Goal: Transaction & Acquisition: Book appointment/travel/reservation

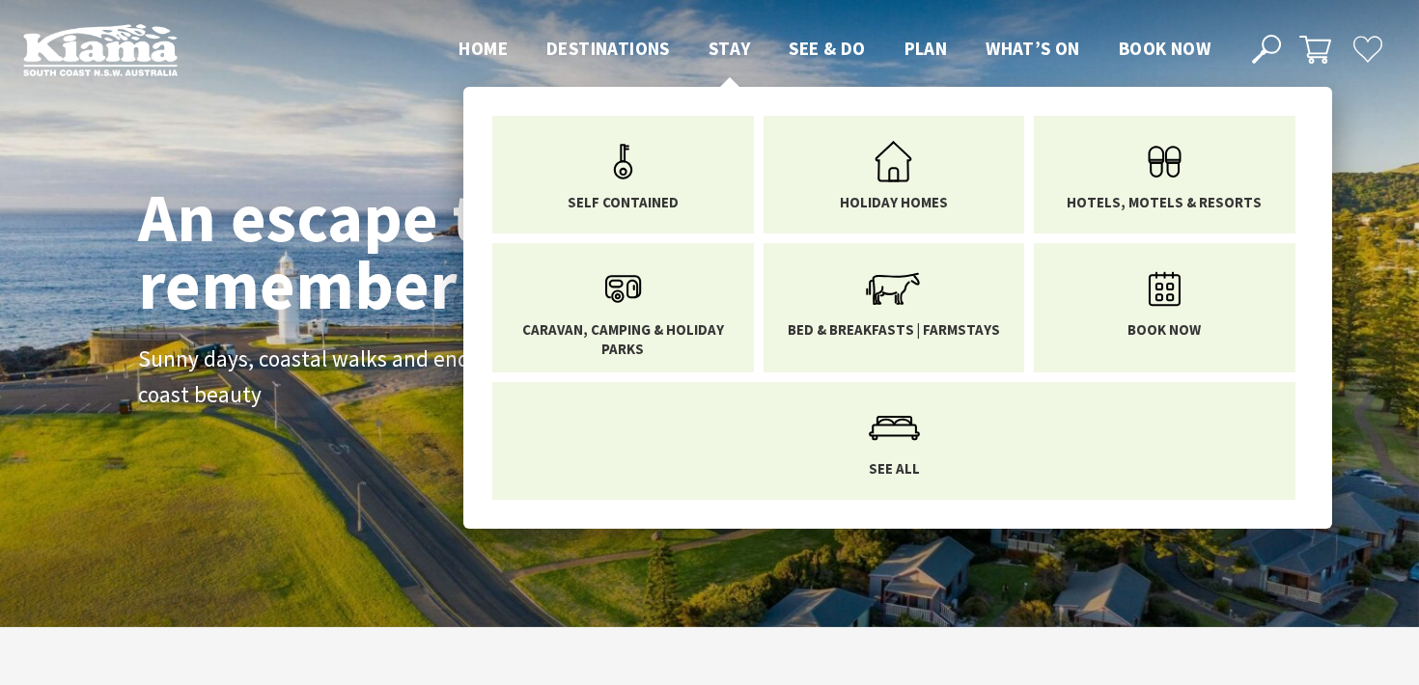
scroll to position [308, 1405]
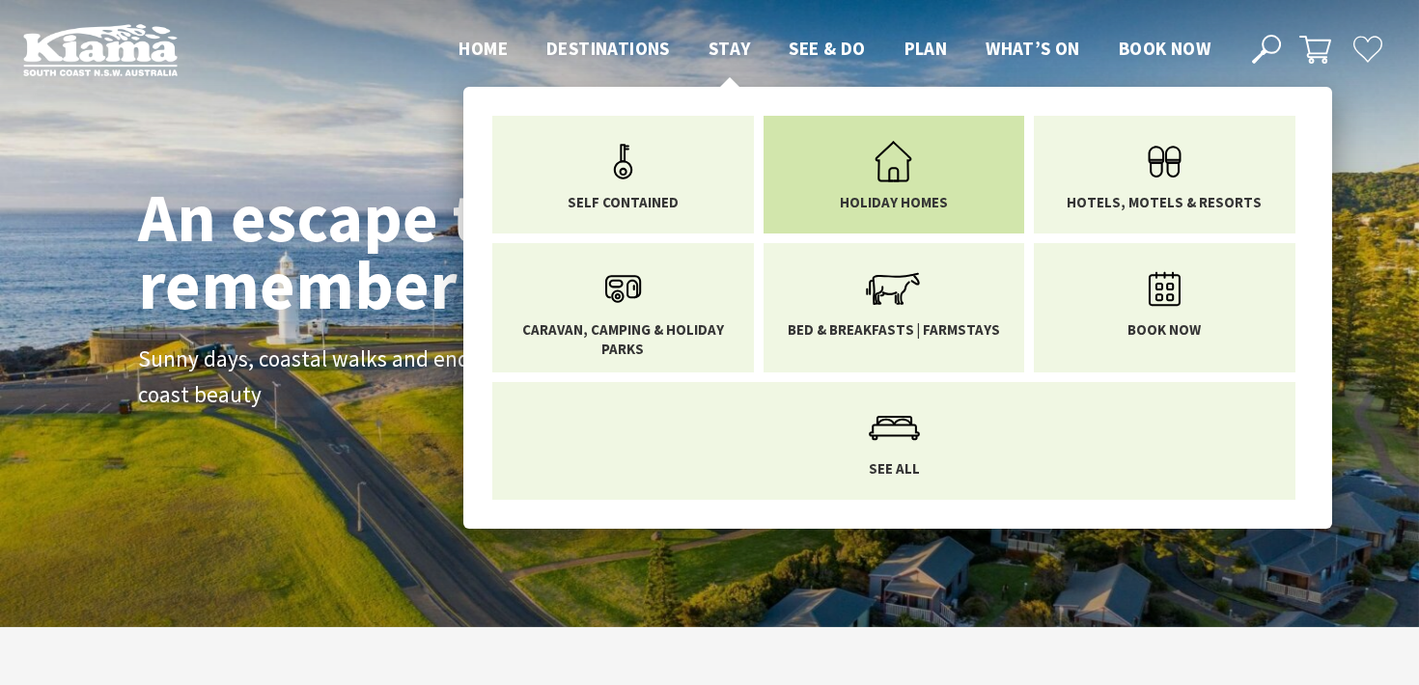
click at [884, 156] on icon "Main Menu" at bounding box center [893, 161] width 63 height 63
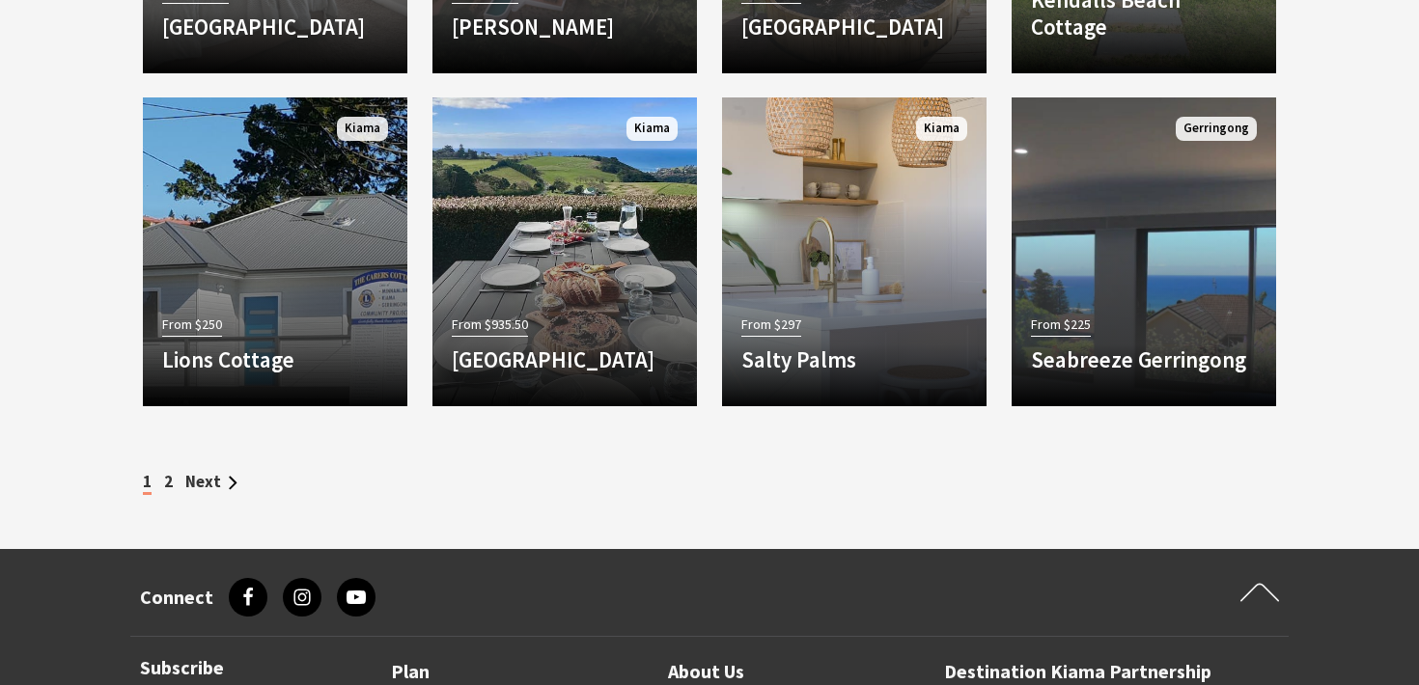
scroll to position [2649, 0]
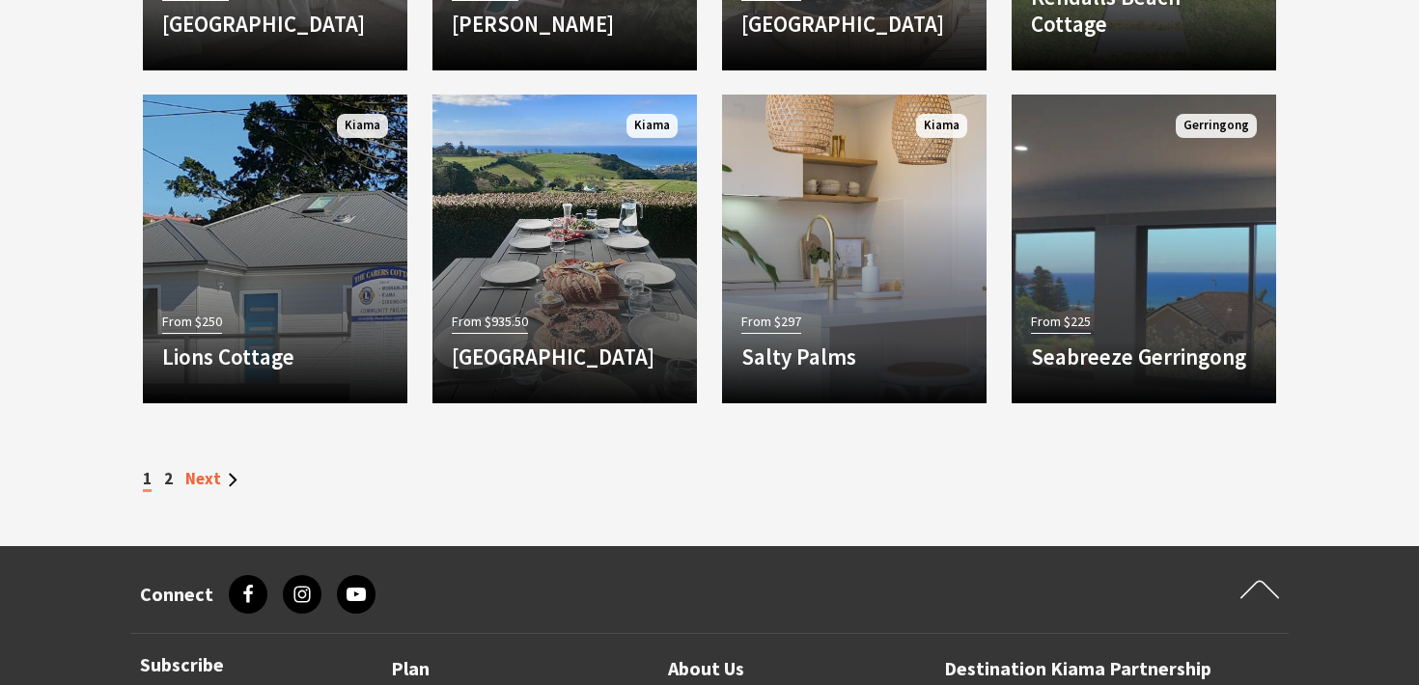
click at [210, 483] on link "Next" at bounding box center [211, 478] width 52 height 21
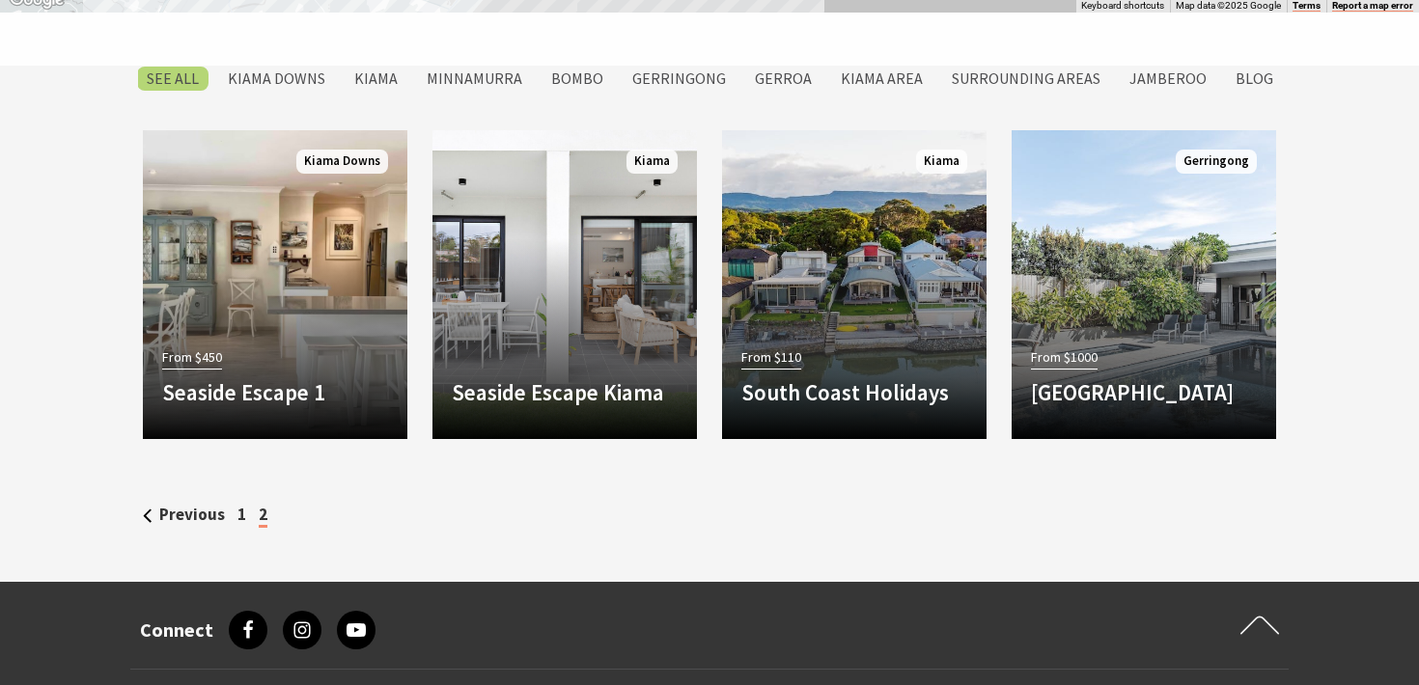
scroll to position [1660, 0]
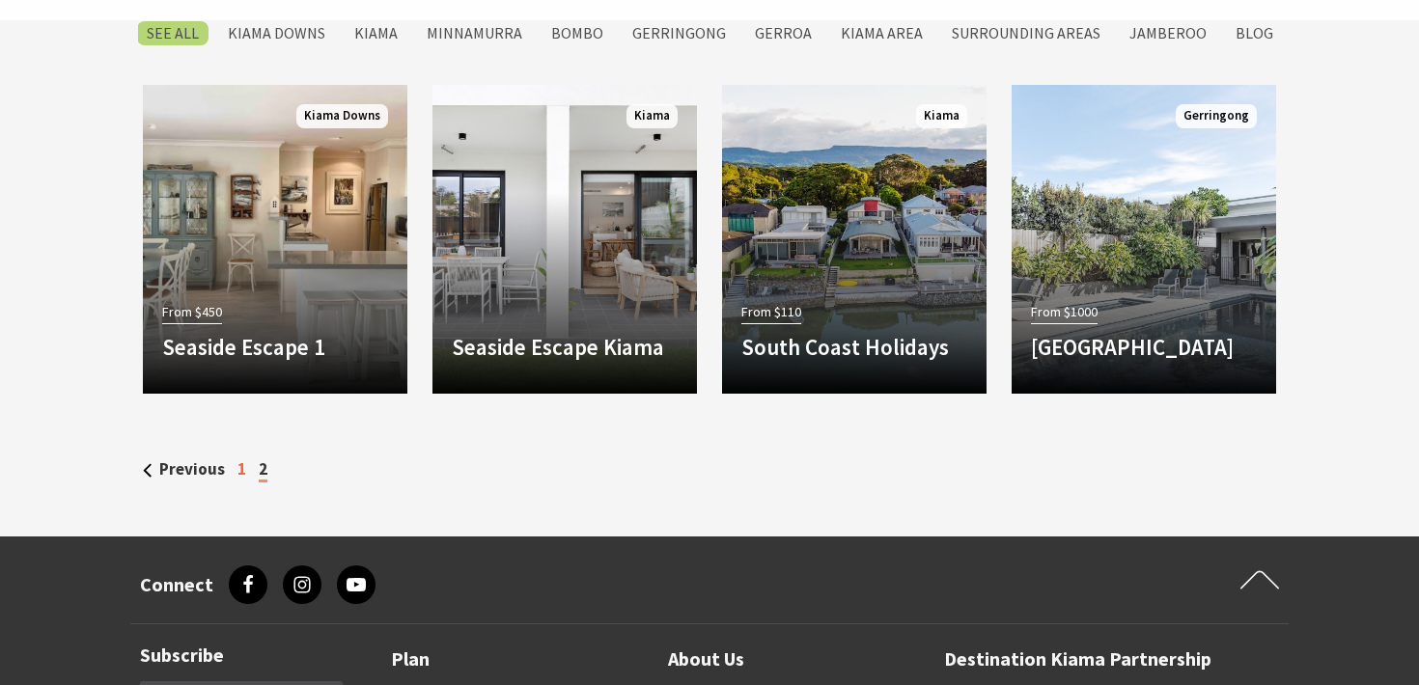
click at [240, 469] on link "1" at bounding box center [242, 469] width 9 height 21
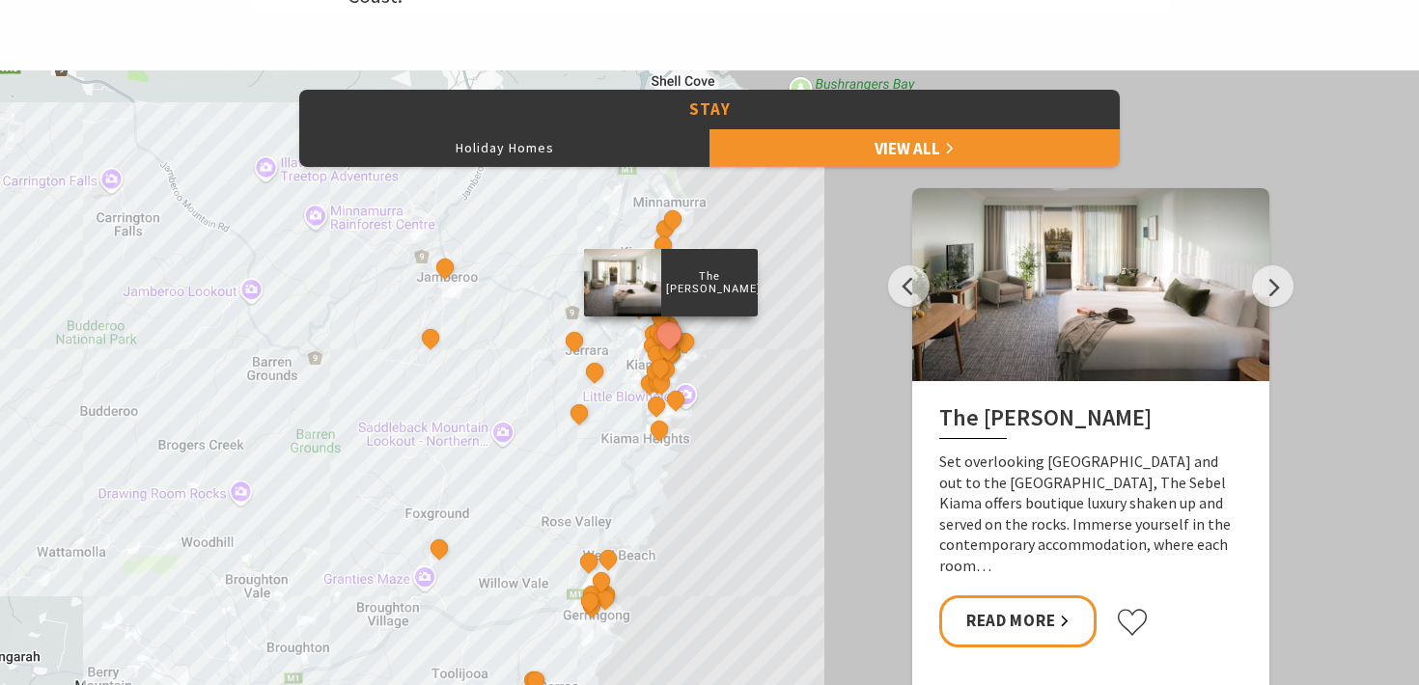
scroll to position [876, 0]
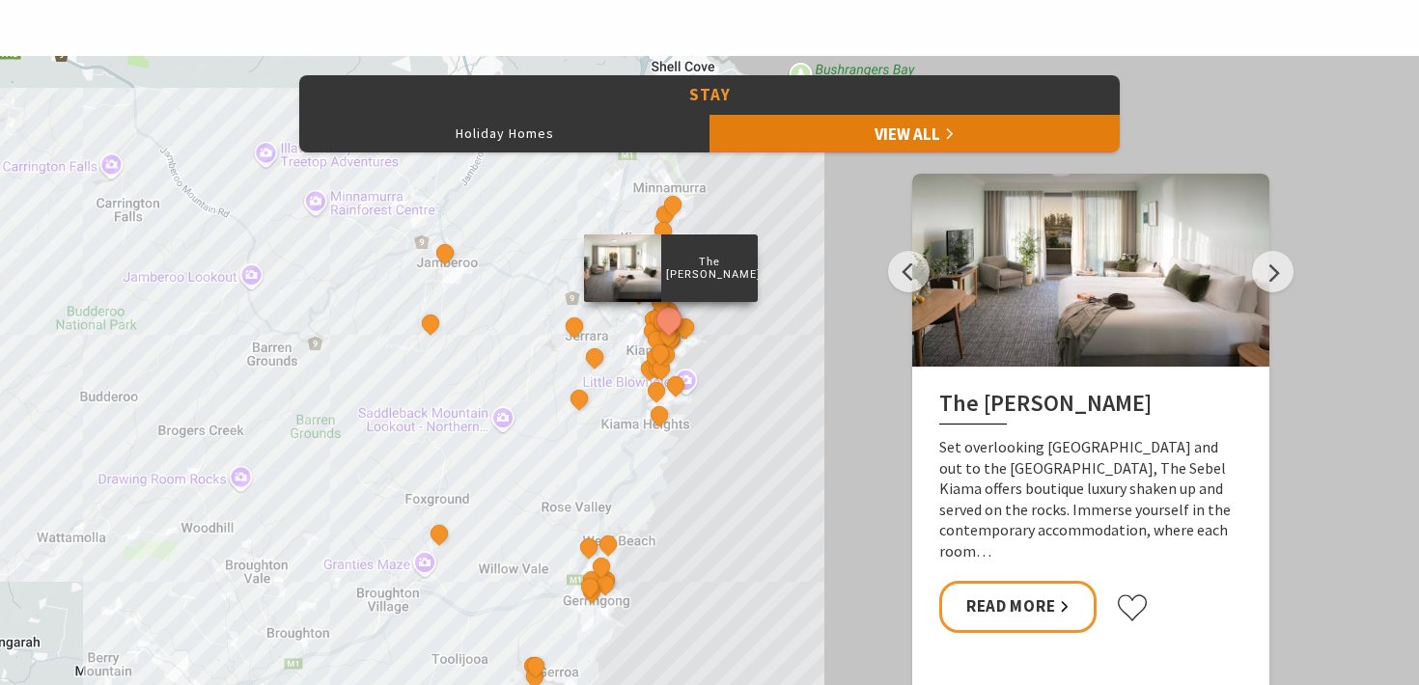
click at [993, 128] on link "View All" at bounding box center [915, 133] width 410 height 39
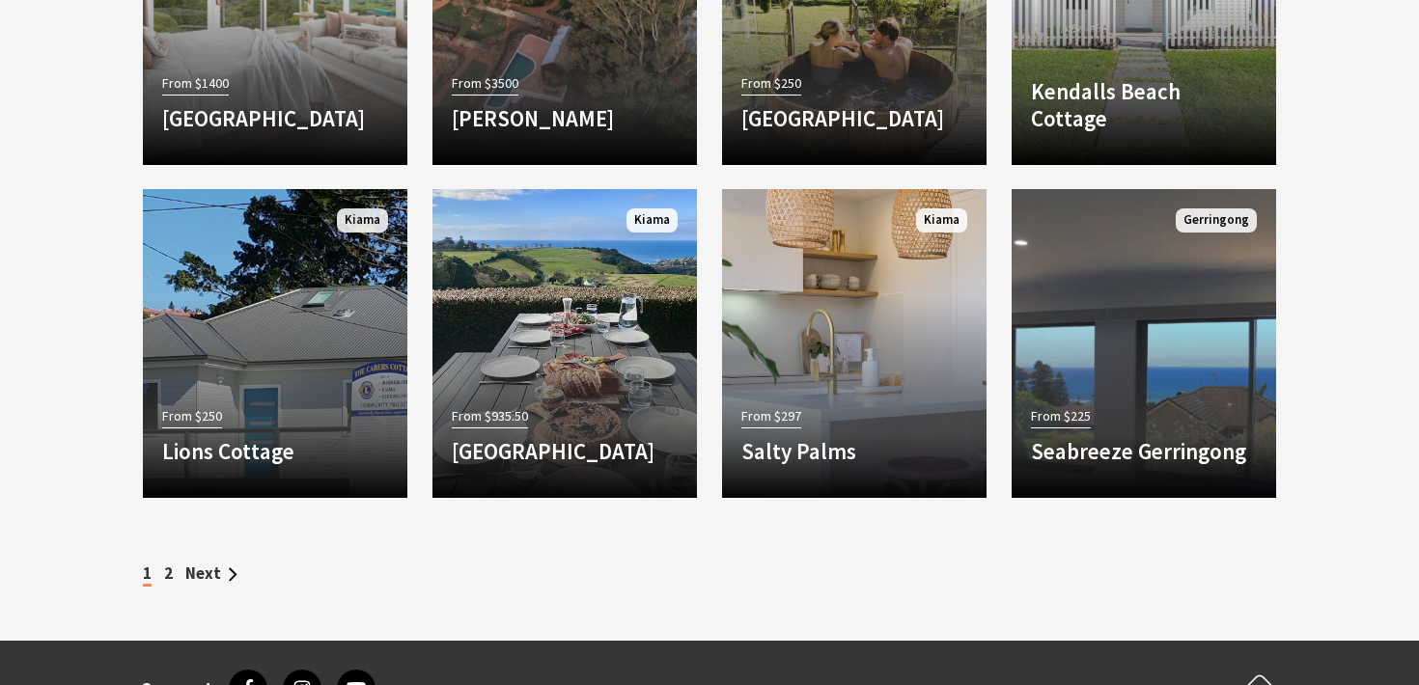
scroll to position [2575, 0]
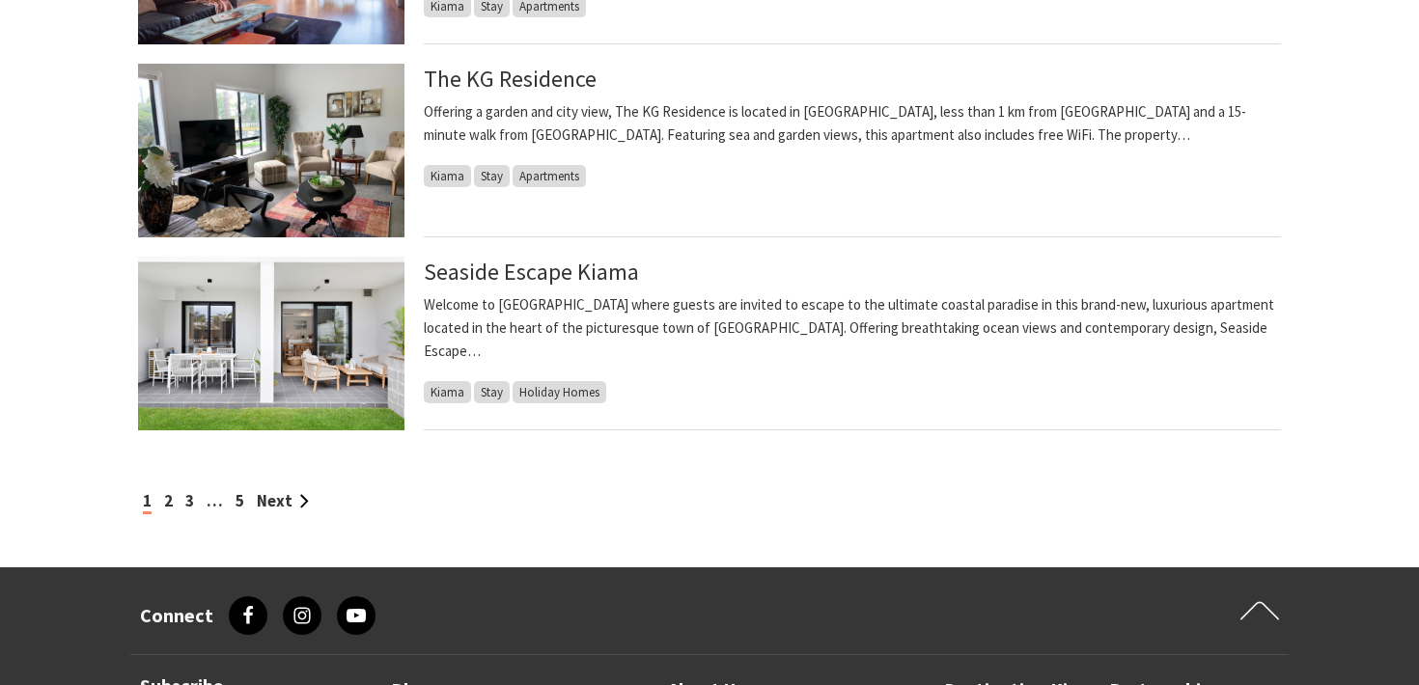
scroll to position [2023, 0]
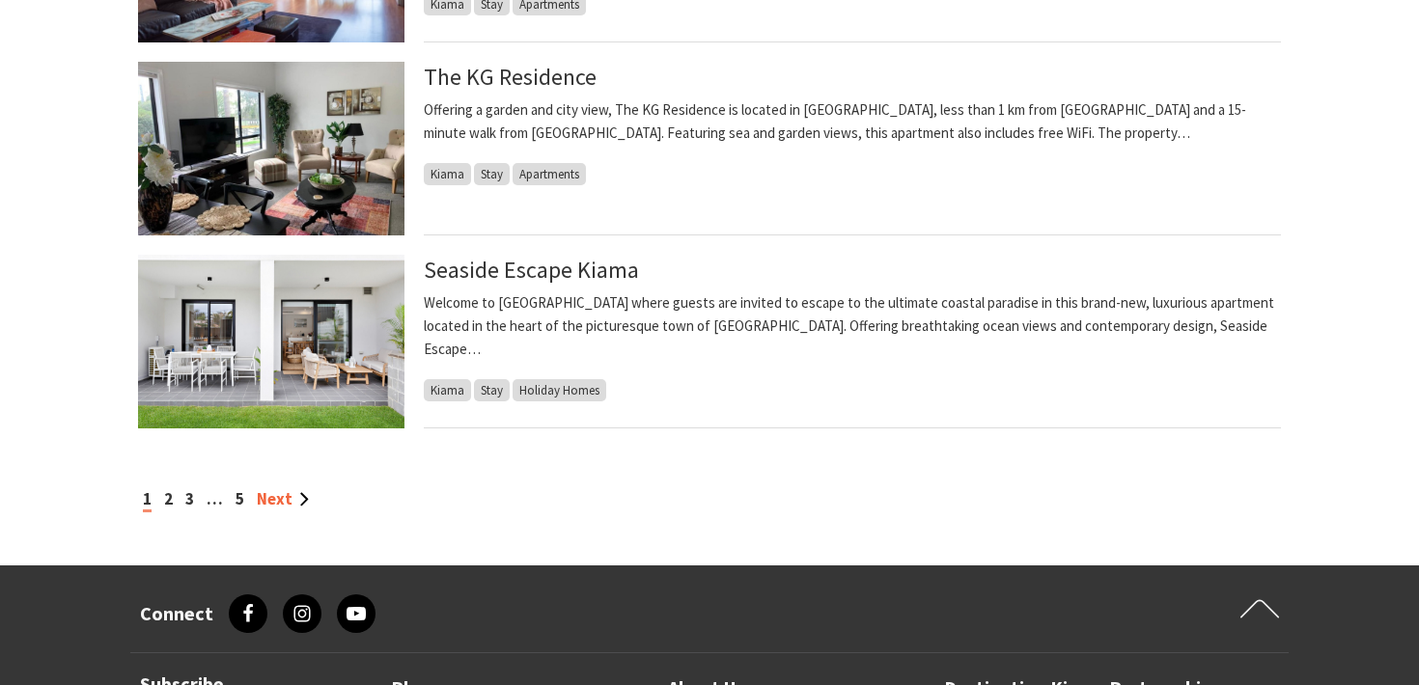
click at [275, 499] on link "Next" at bounding box center [283, 499] width 52 height 21
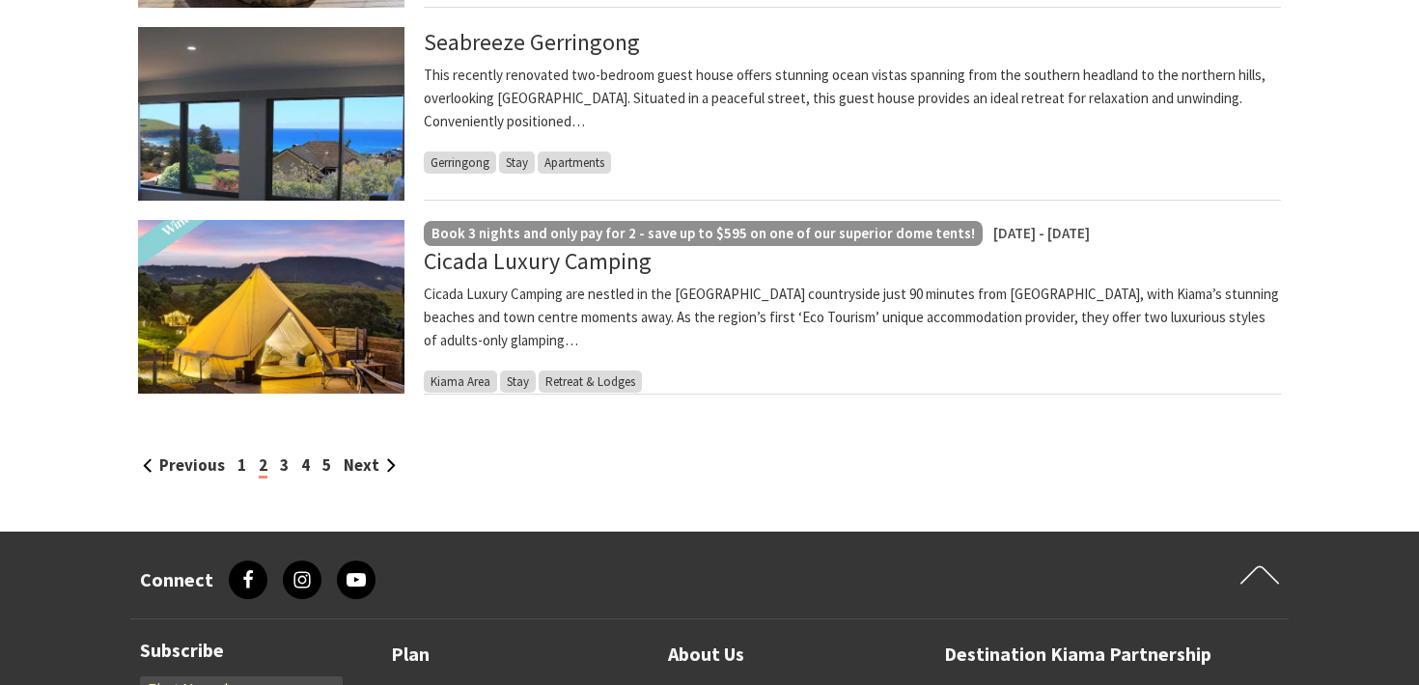
scroll to position [2058, 0]
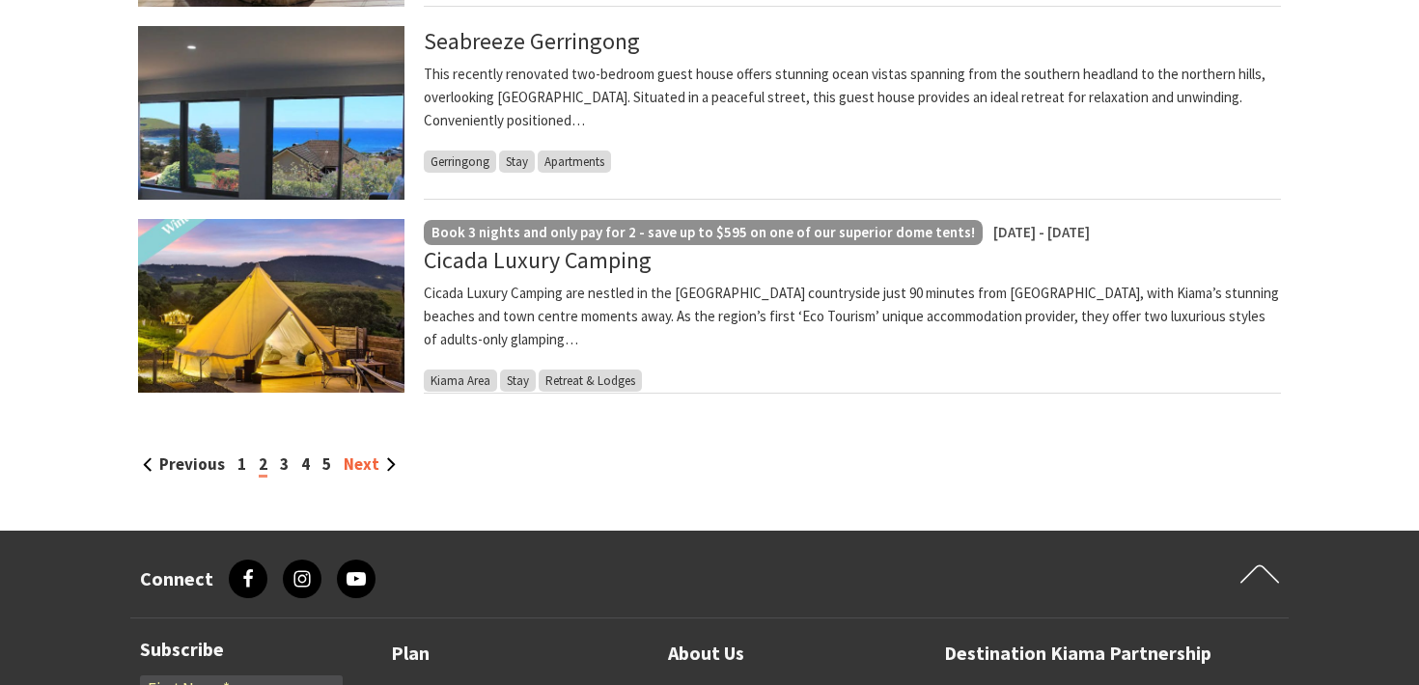
click at [360, 465] on link "Next" at bounding box center [370, 464] width 52 height 21
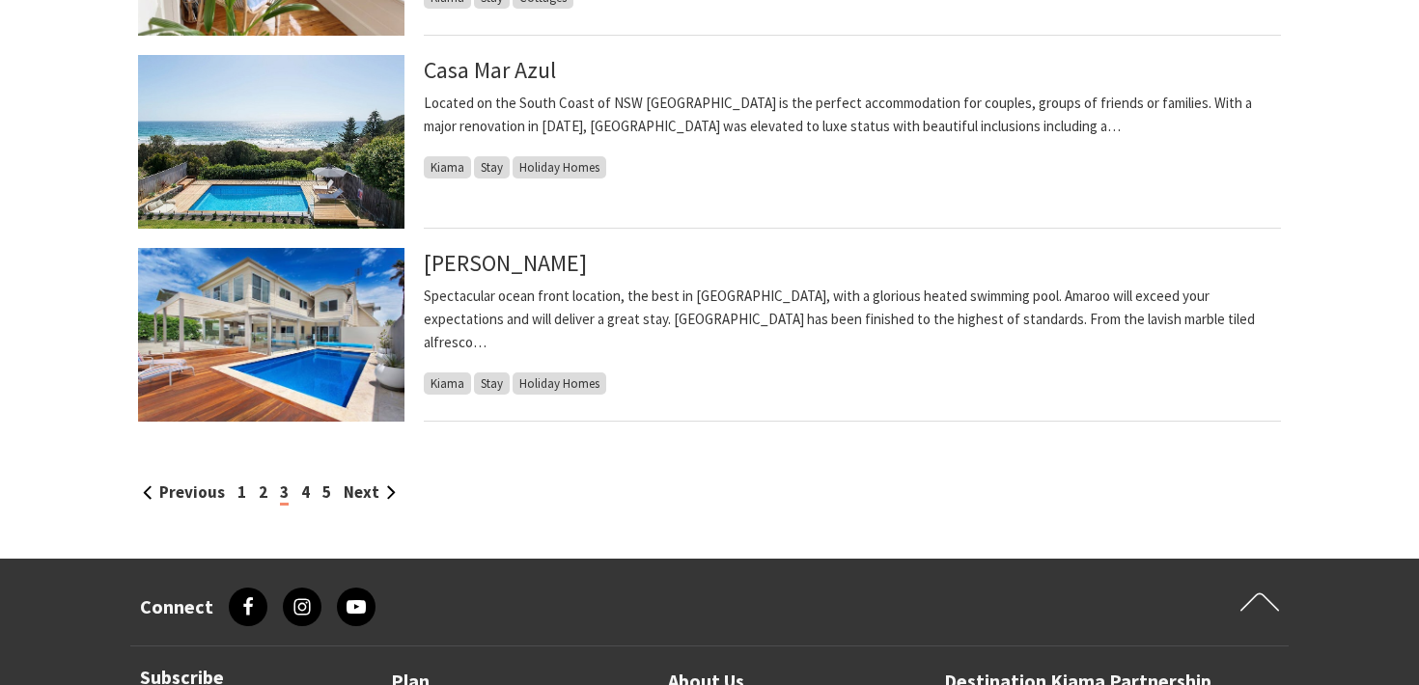
scroll to position [2035, 0]
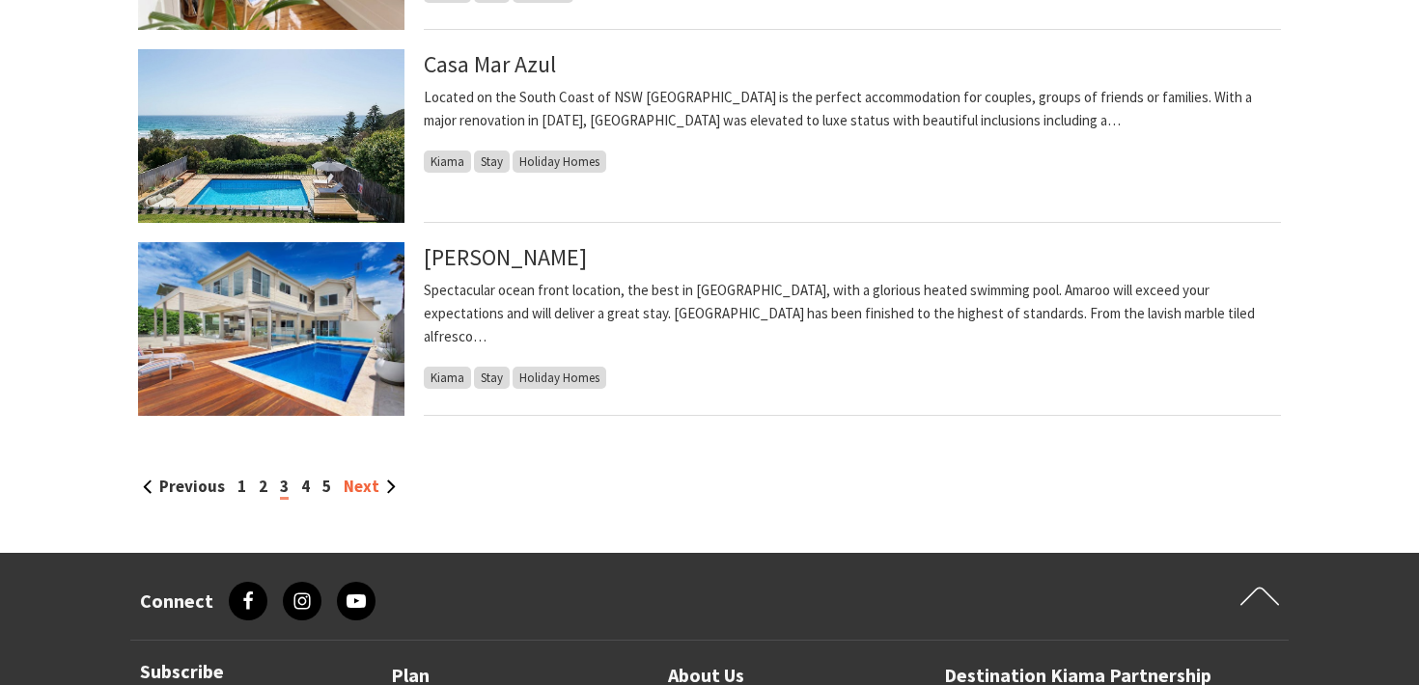
click at [358, 489] on link "Next" at bounding box center [370, 486] width 52 height 21
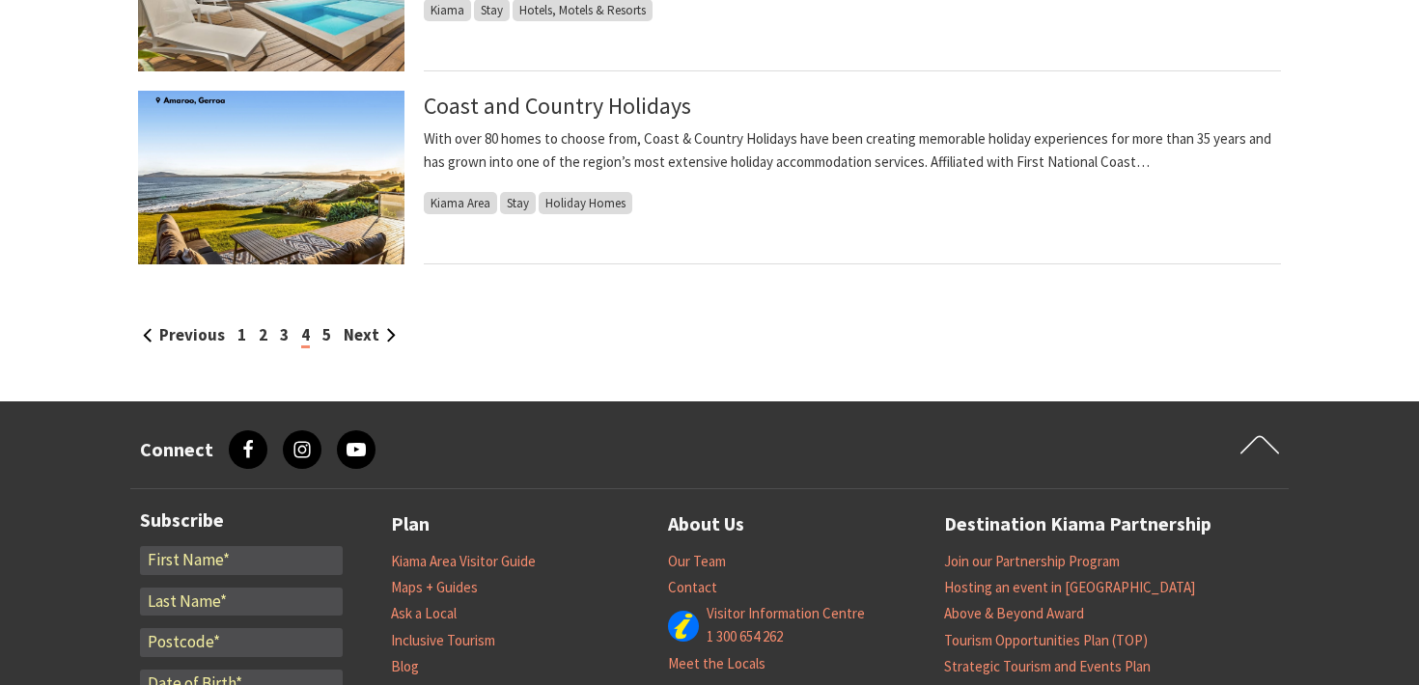
scroll to position [2192, 0]
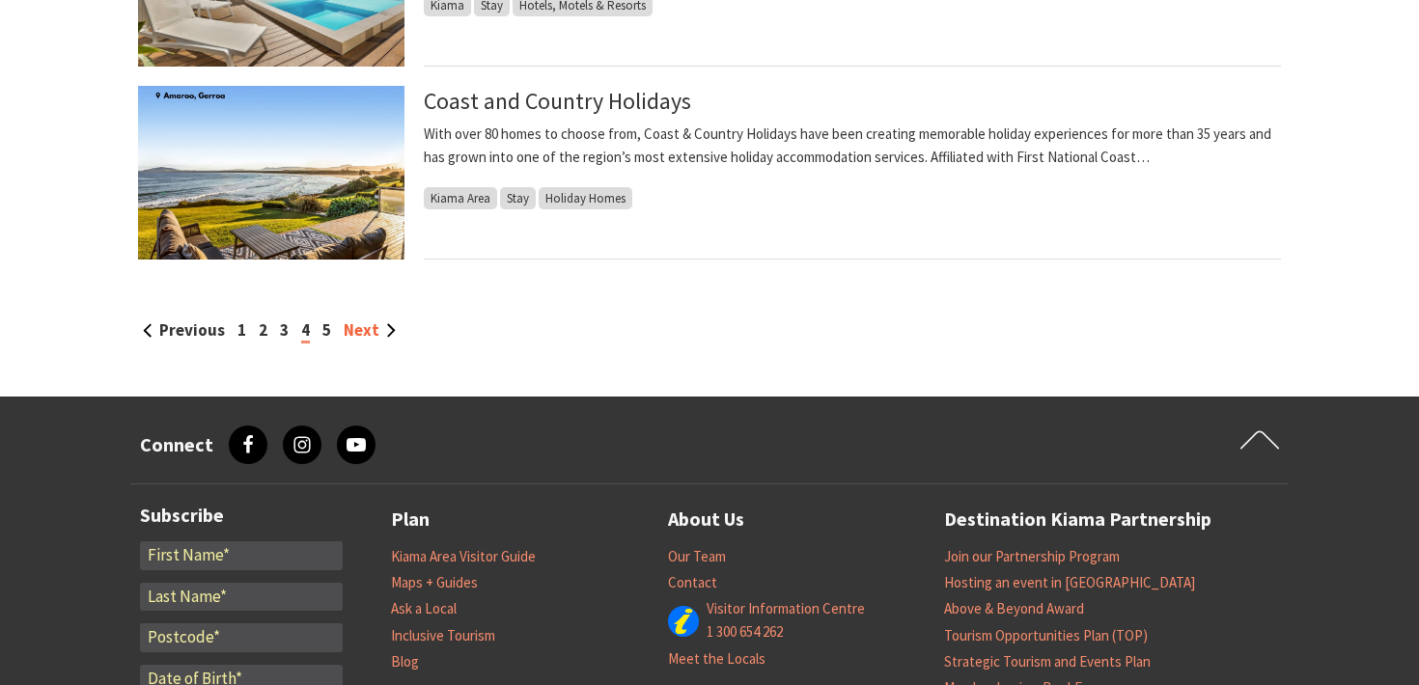
click at [371, 330] on link "Next" at bounding box center [370, 330] width 52 height 21
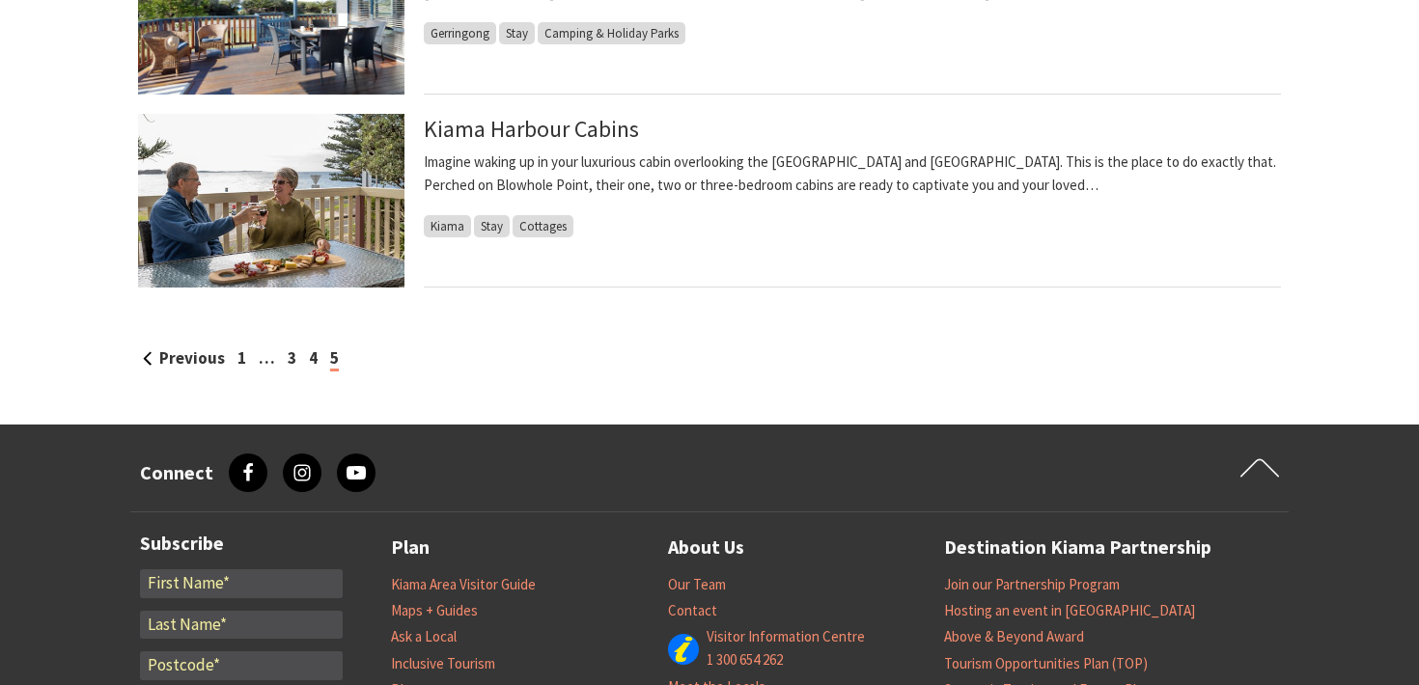
scroll to position [2013, 0]
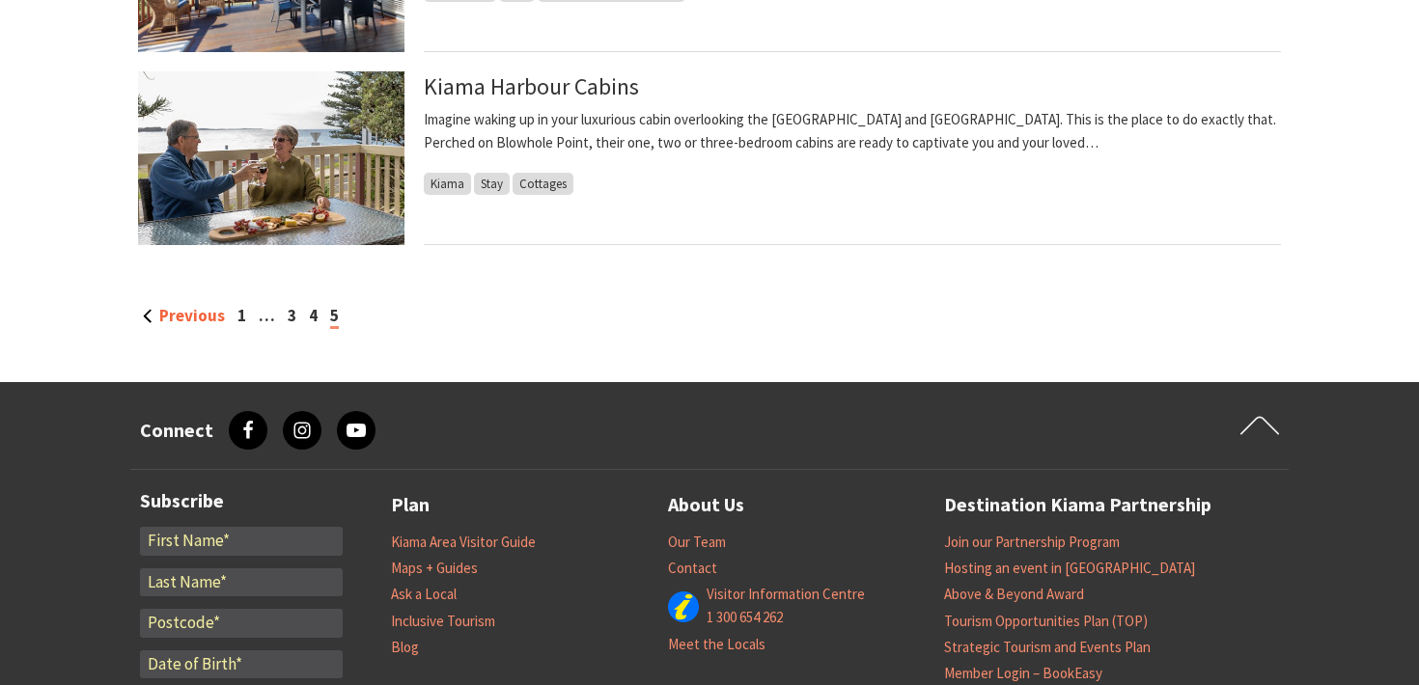
click at [153, 313] on link "Previous" at bounding box center [184, 315] width 82 height 21
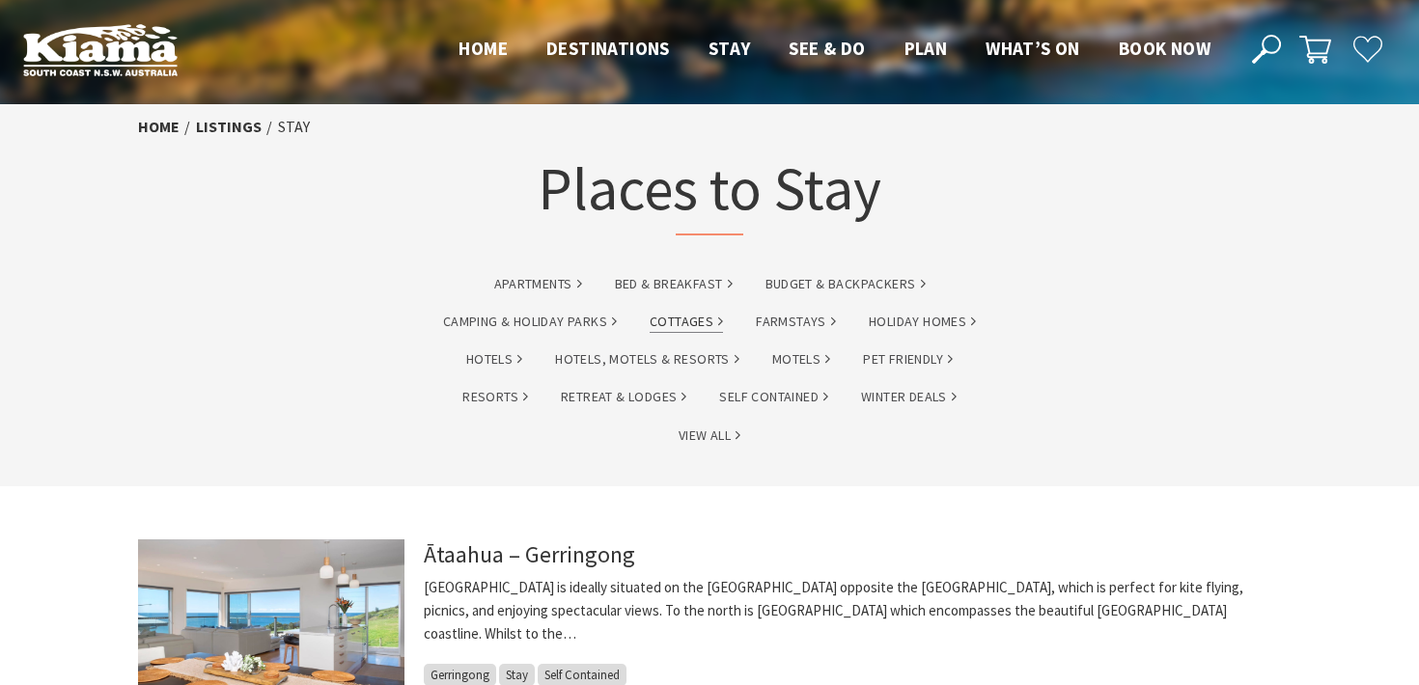
click at [688, 328] on link "Cottages" at bounding box center [686, 322] width 73 height 22
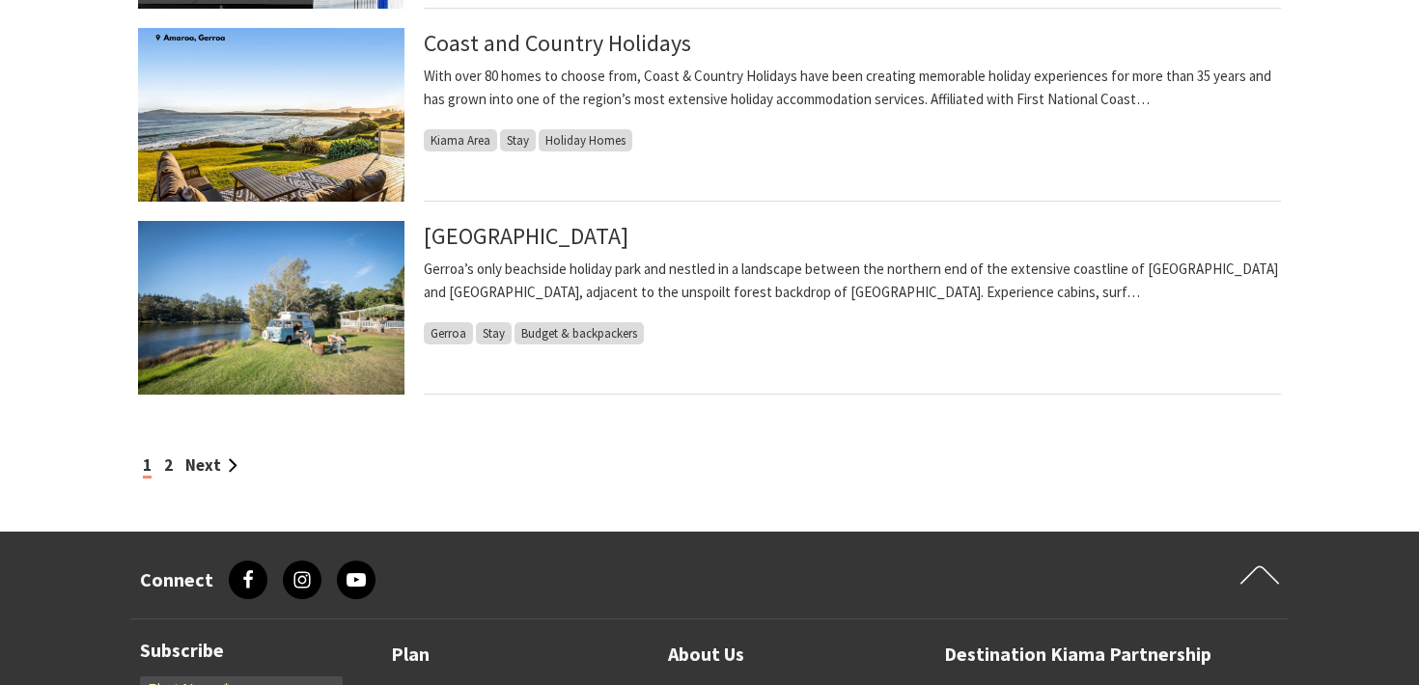
scroll to position [1729, 0]
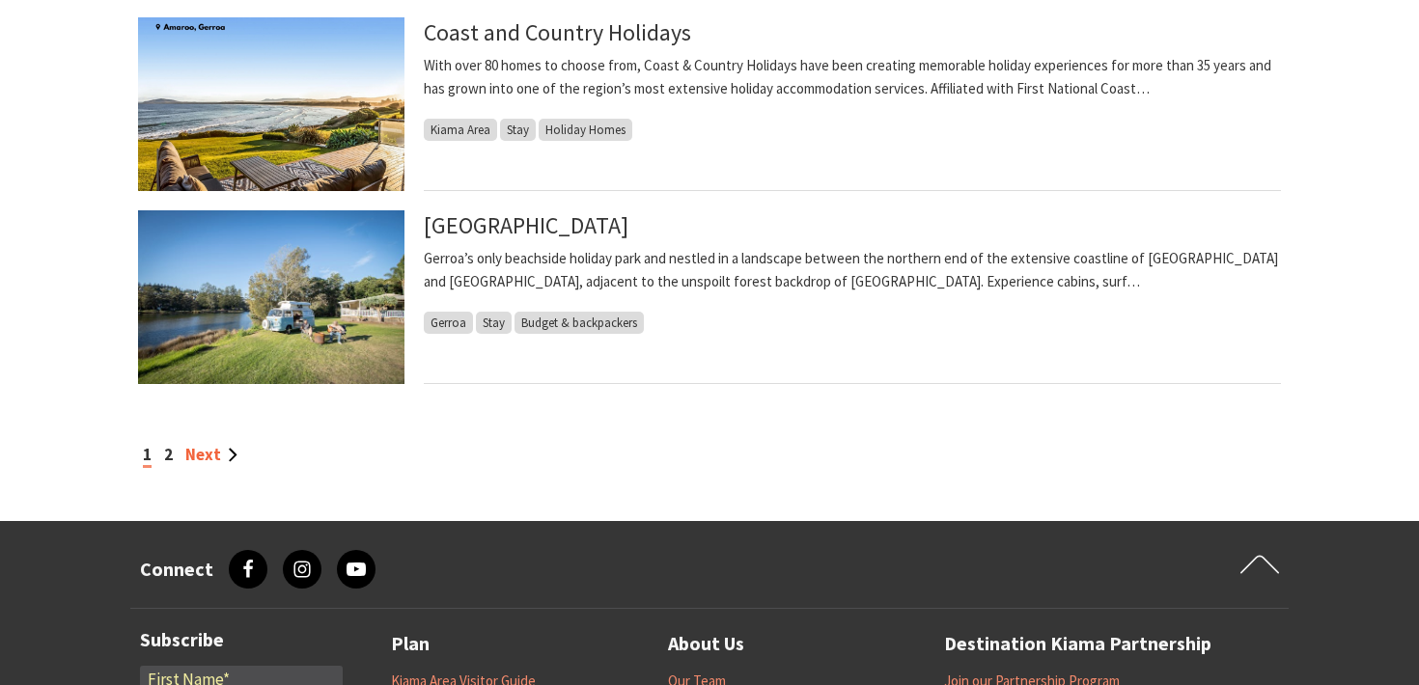
click at [200, 463] on link "Next" at bounding box center [211, 454] width 52 height 21
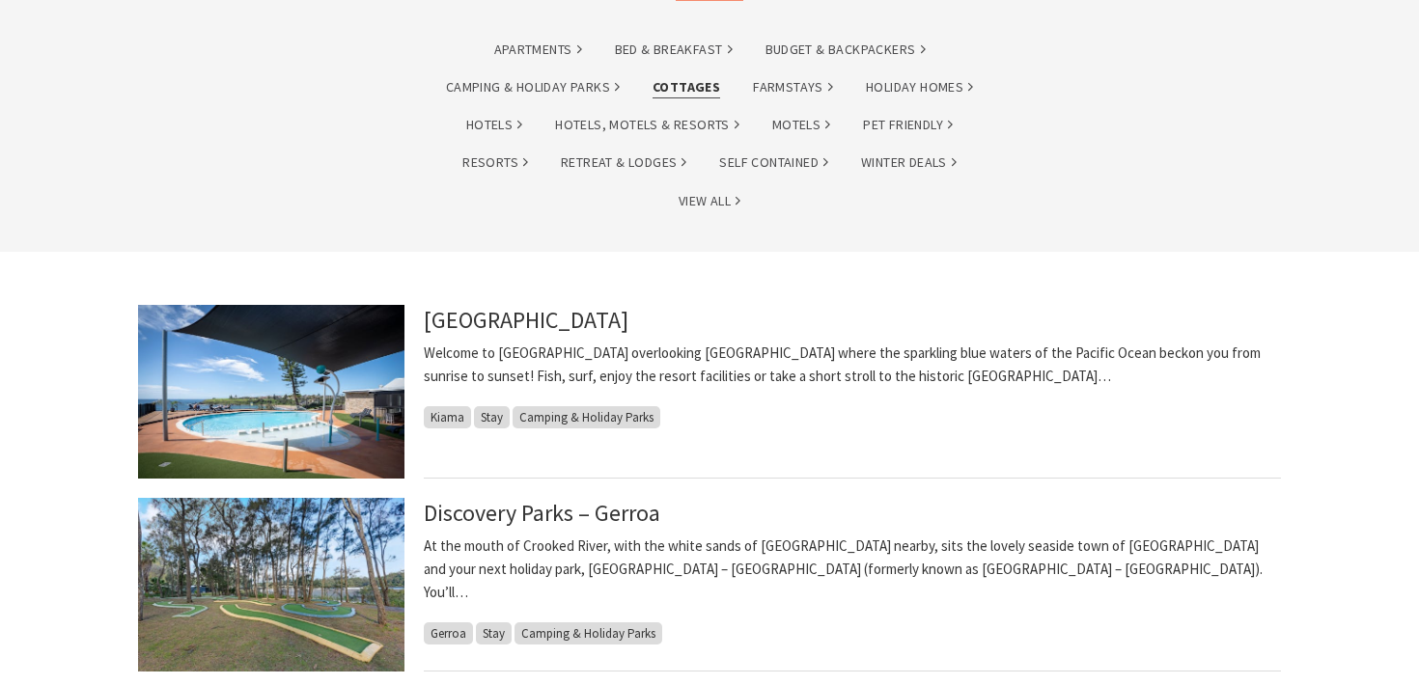
scroll to position [243, 0]
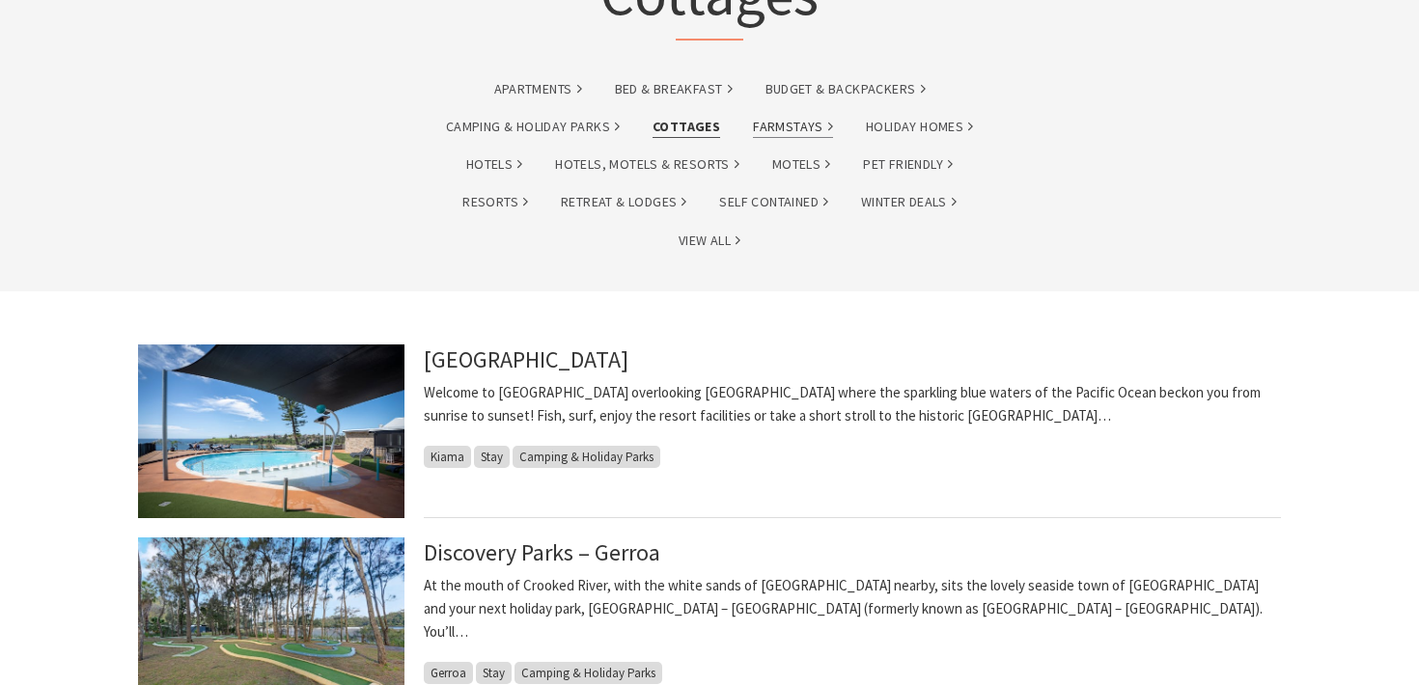
click at [800, 125] on link "Farmstays" at bounding box center [793, 127] width 80 height 22
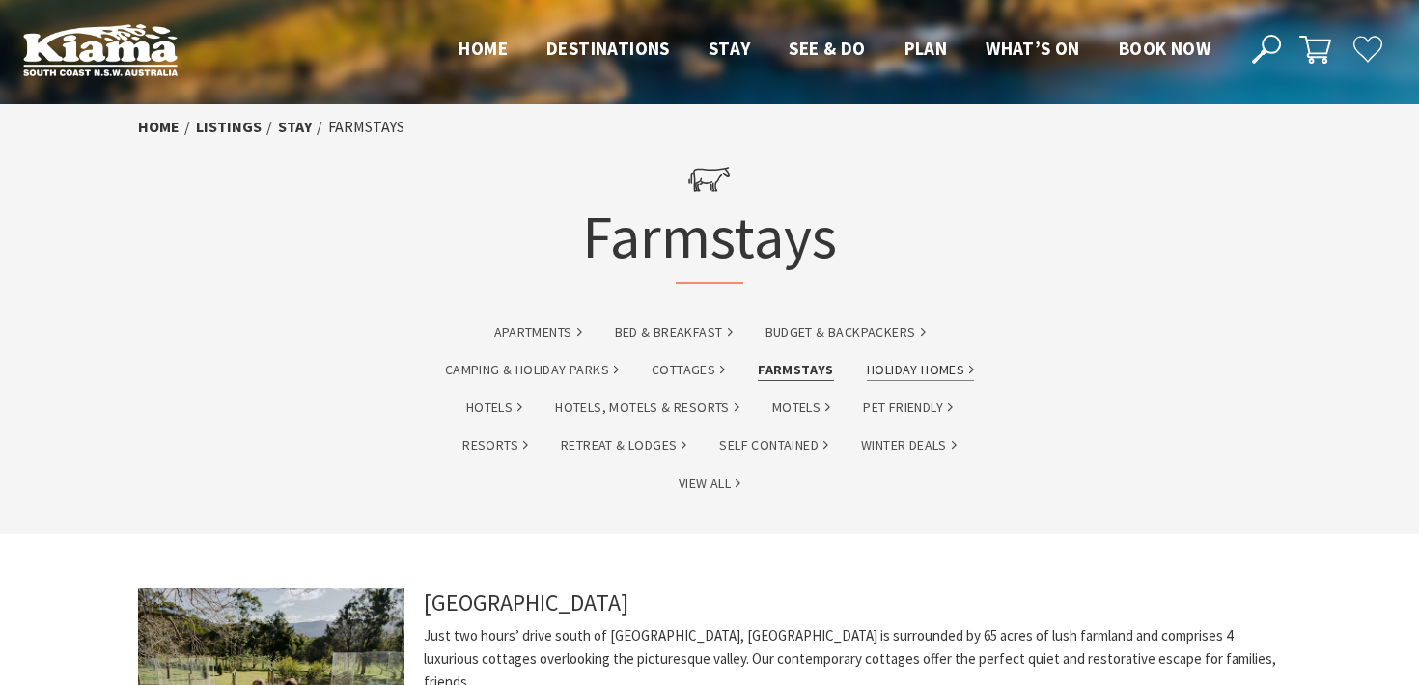
click at [926, 367] on link "Holiday Homes" at bounding box center [920, 370] width 107 height 22
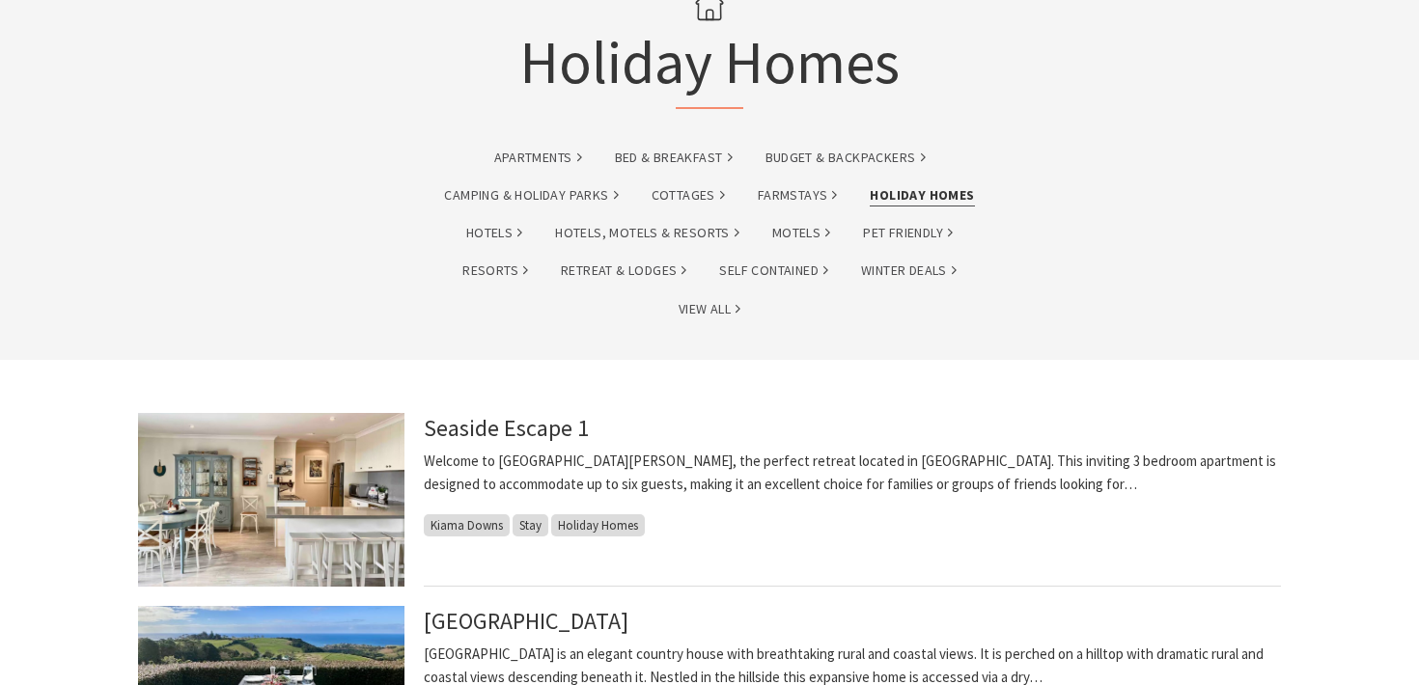
scroll to position [89, 0]
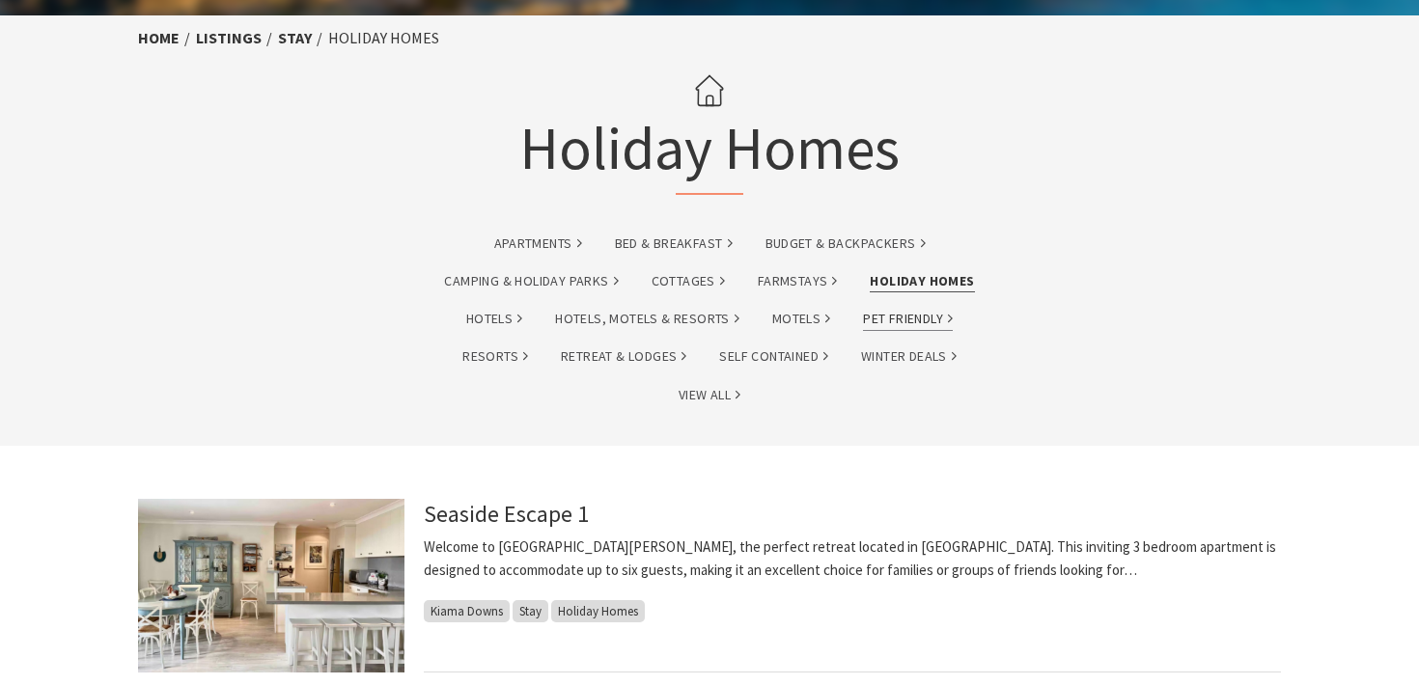
click at [922, 318] on link "Pet Friendly" at bounding box center [908, 319] width 90 height 22
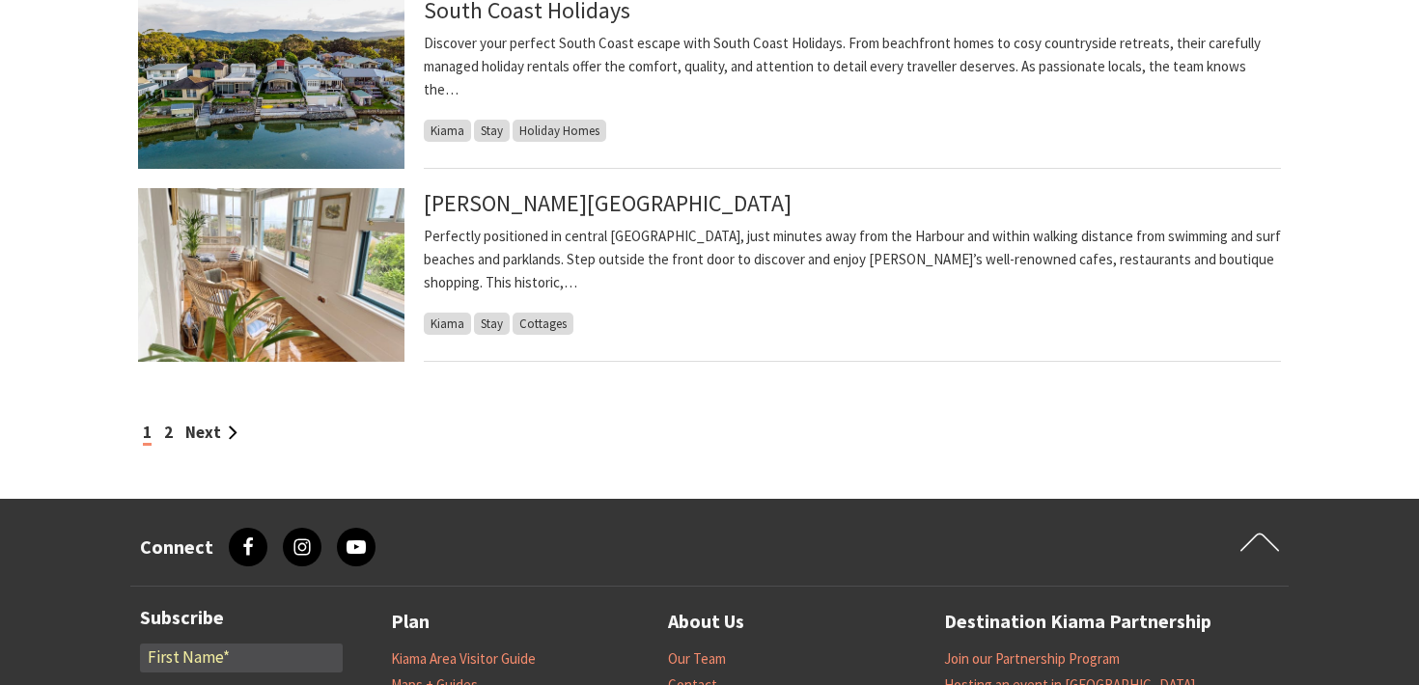
scroll to position [1754, 0]
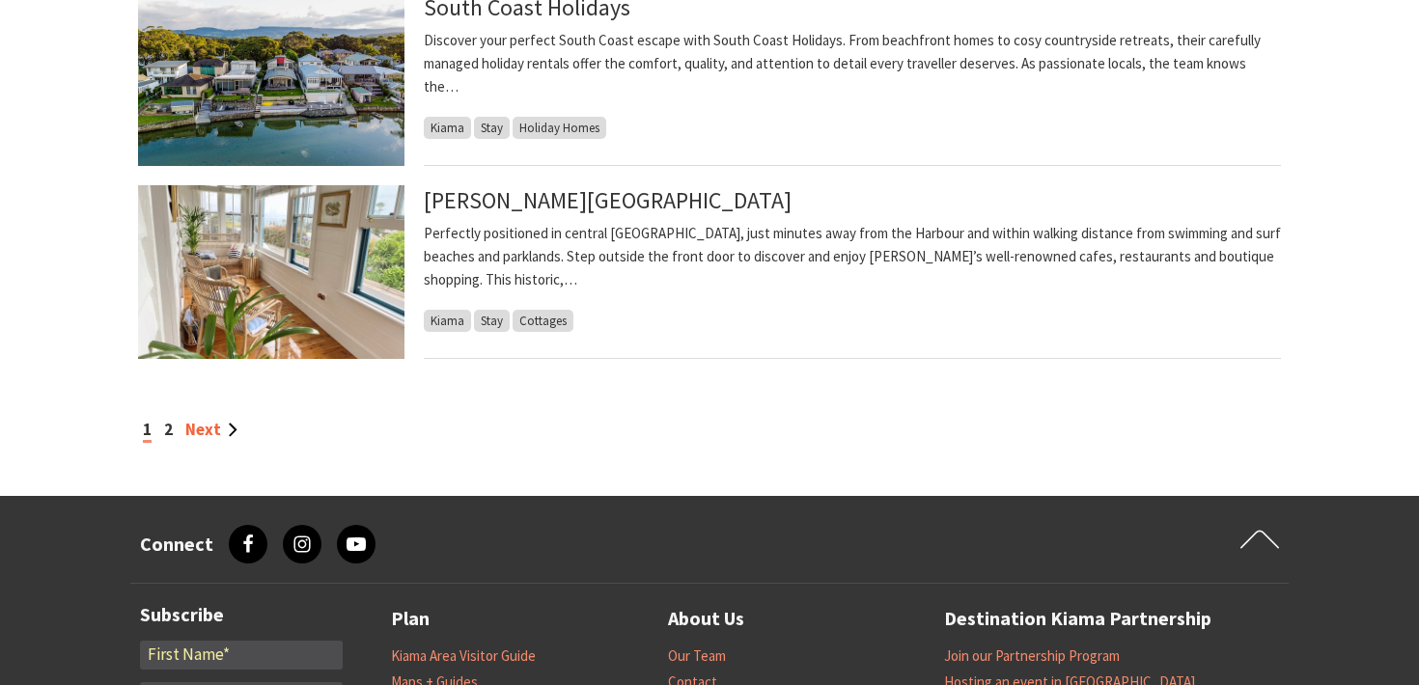
click at [203, 423] on link "Next" at bounding box center [211, 429] width 52 height 21
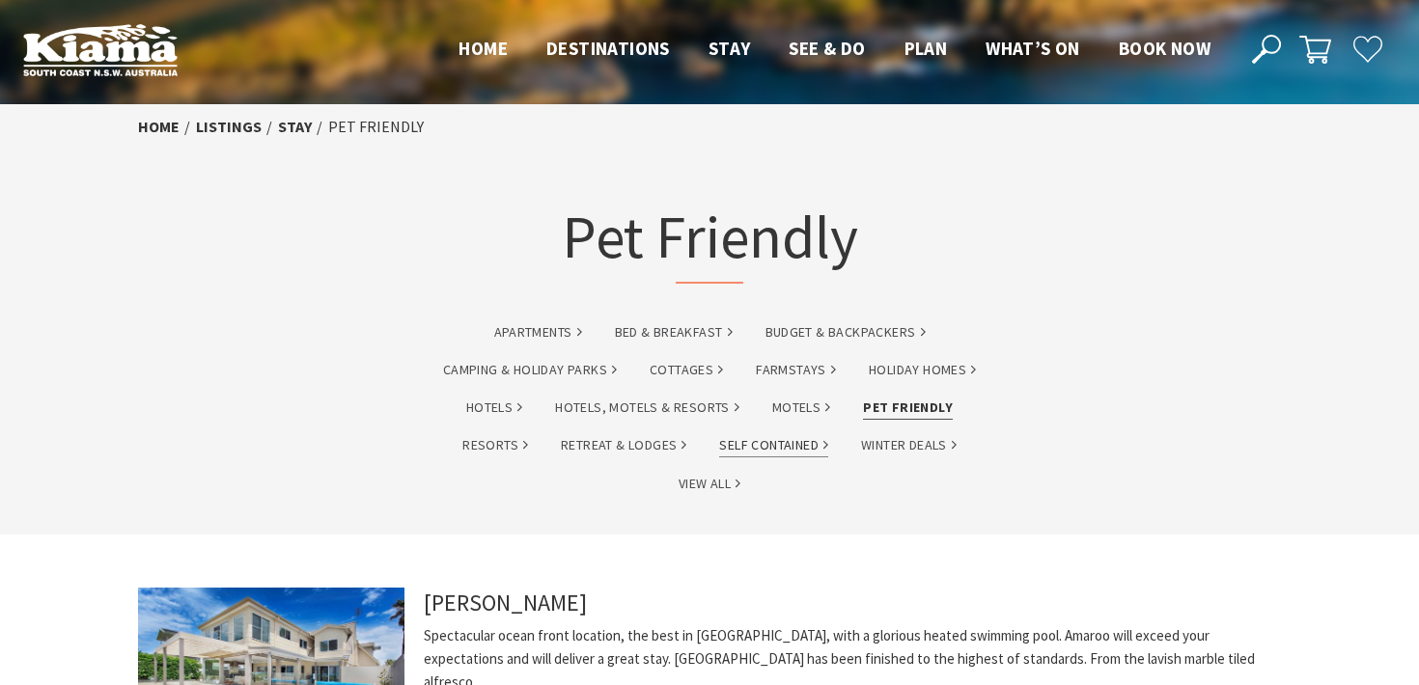
click at [788, 447] on link "Self Contained" at bounding box center [773, 445] width 109 height 22
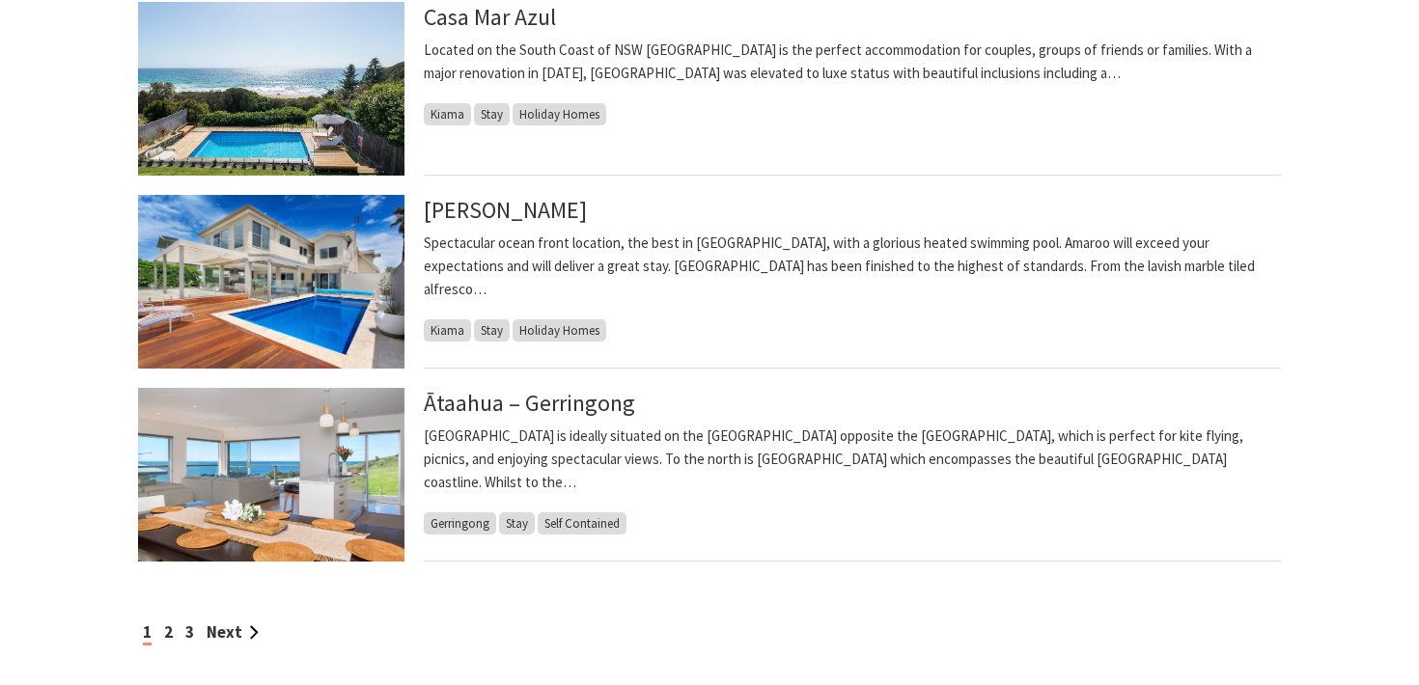
scroll to position [1582, 0]
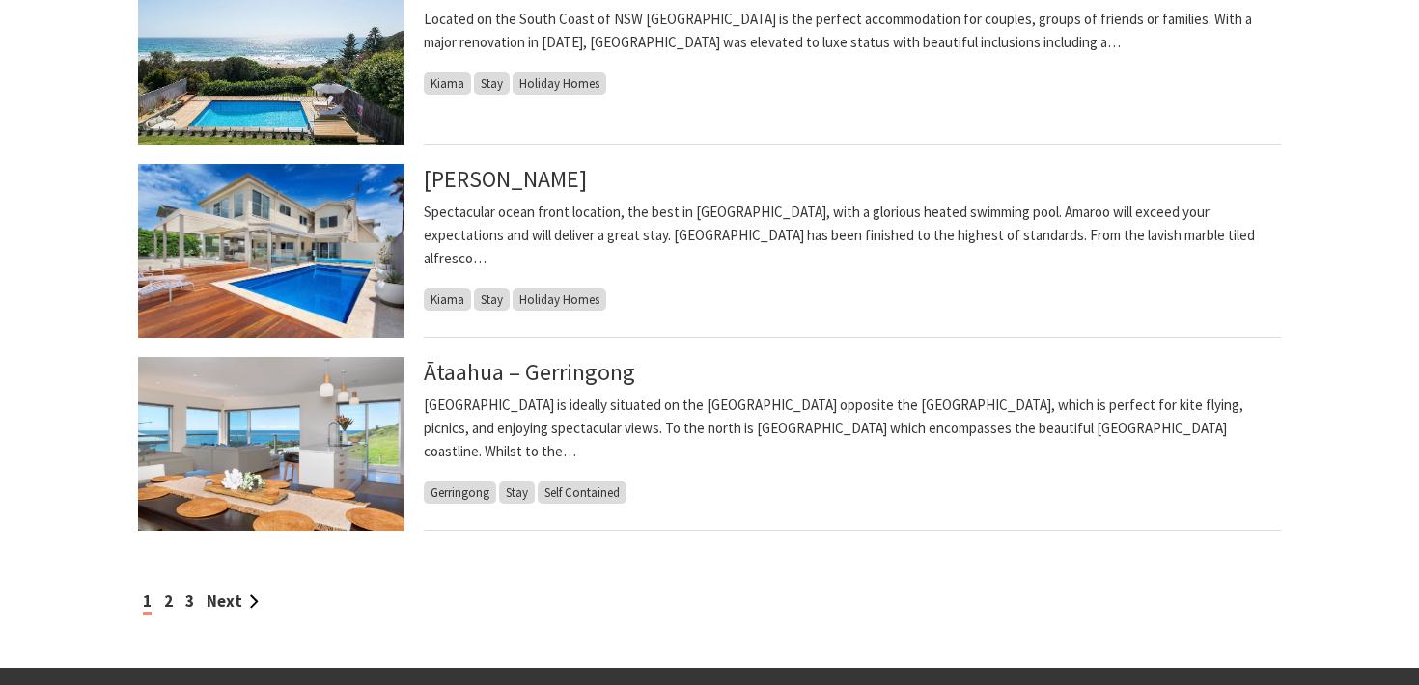
click at [371, 490] on img at bounding box center [271, 444] width 266 height 174
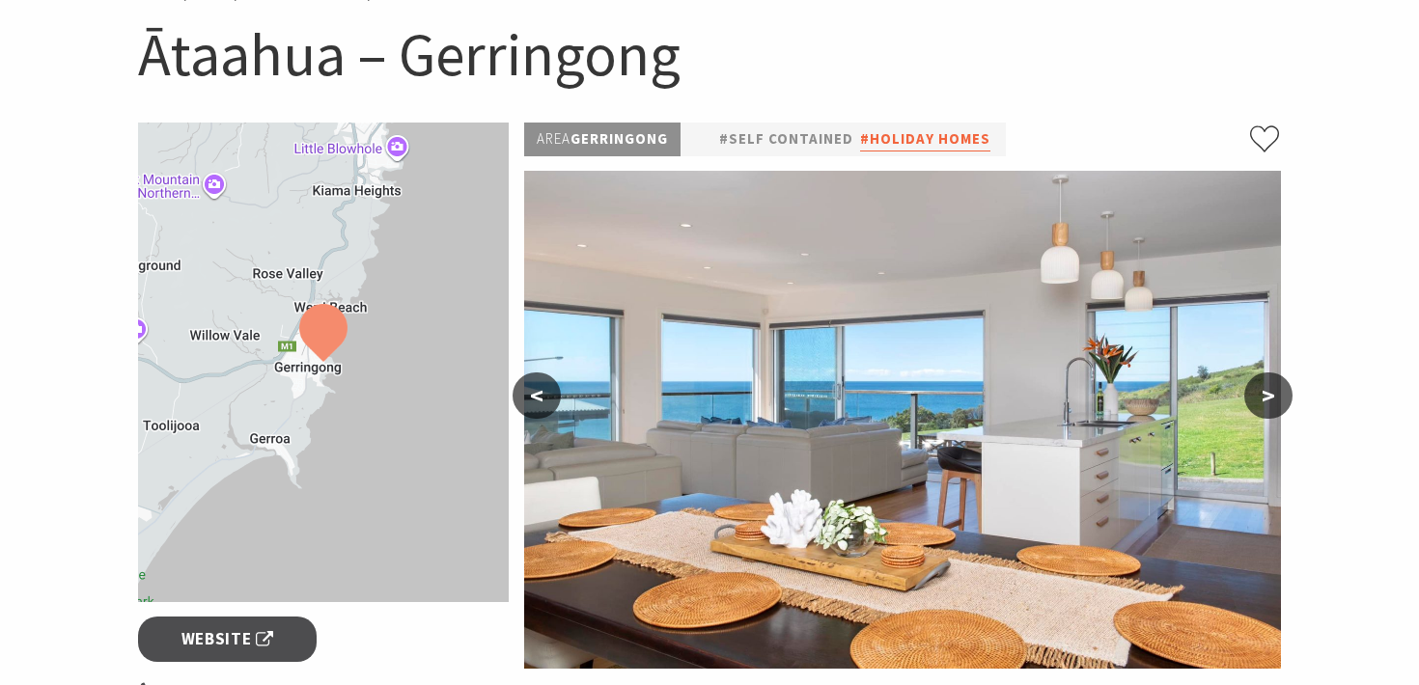
scroll to position [243, 0]
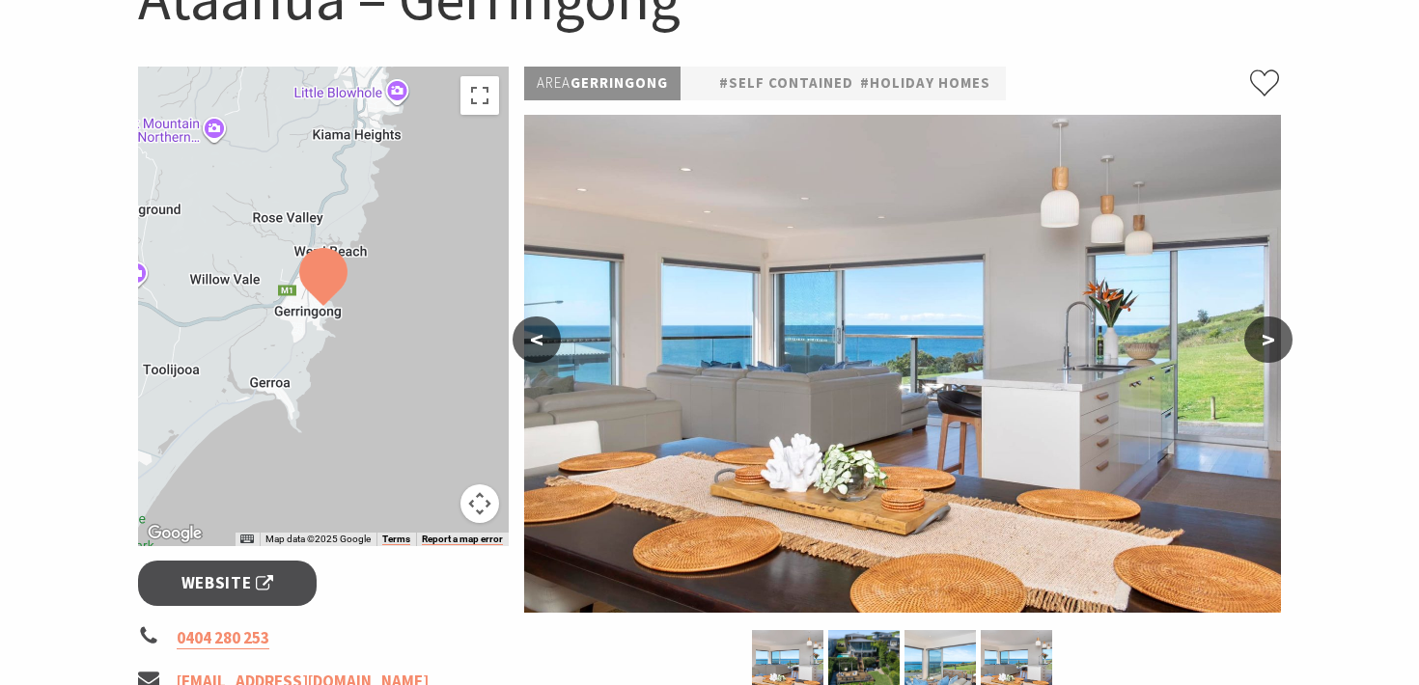
click at [1265, 344] on button ">" at bounding box center [1268, 340] width 48 height 46
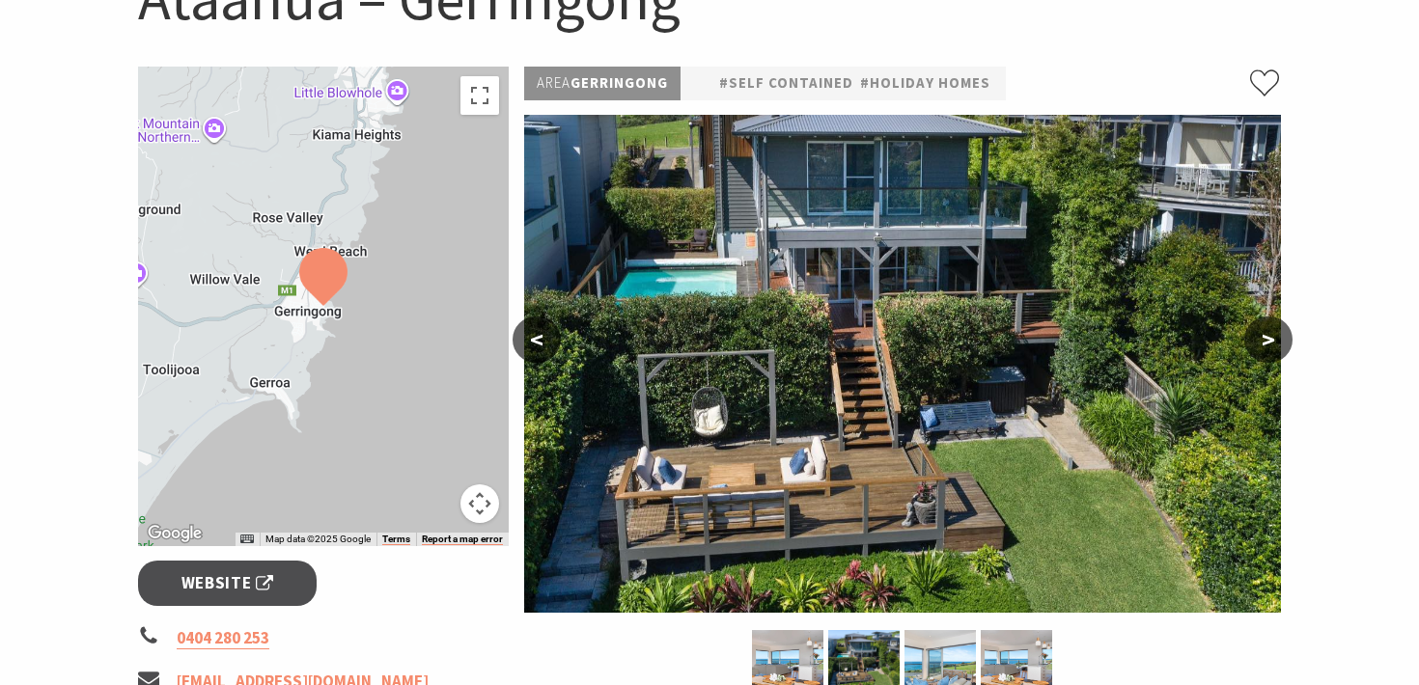
click at [1265, 344] on button ">" at bounding box center [1268, 340] width 48 height 46
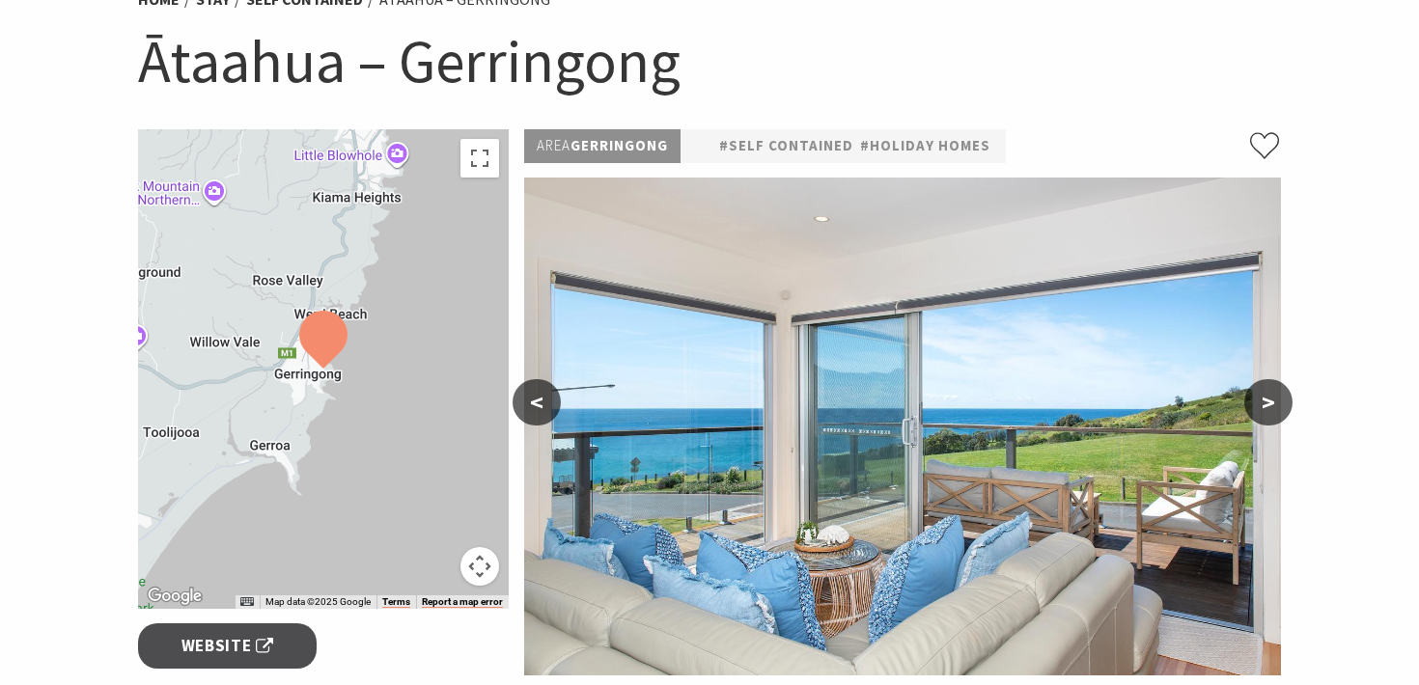
scroll to position [167, 0]
